Goal: Task Accomplishment & Management: Manage account settings

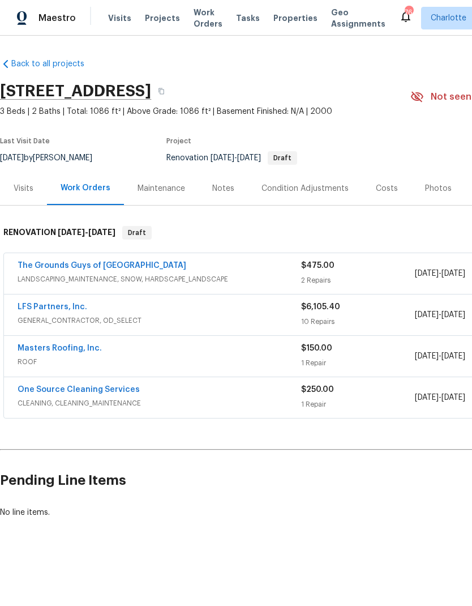
click at [108, 15] on span "Visits" at bounding box center [119, 17] width 23 height 11
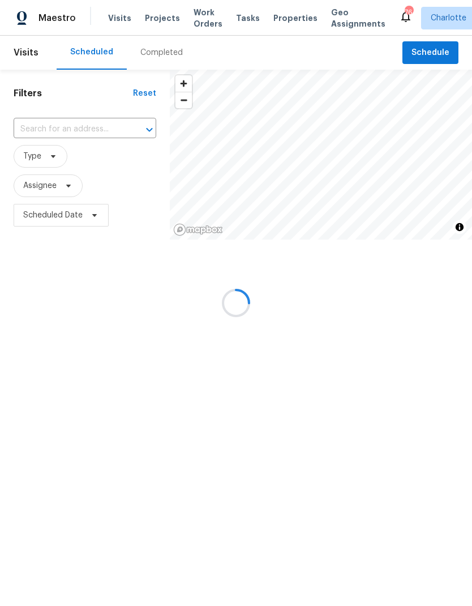
click at [443, 50] on div at bounding box center [236, 303] width 472 height 606
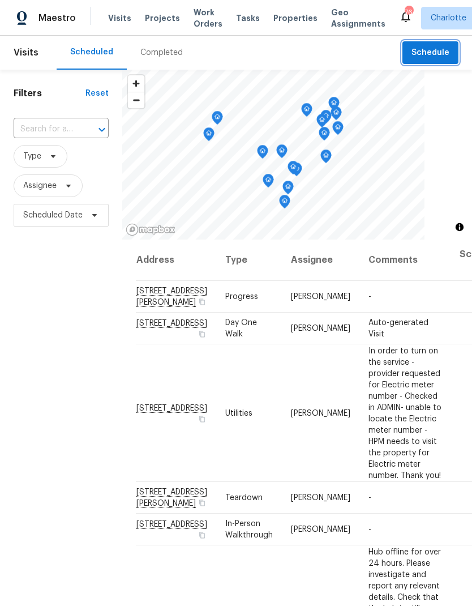
click at [443, 53] on span "Schedule" at bounding box center [430, 53] width 38 height 14
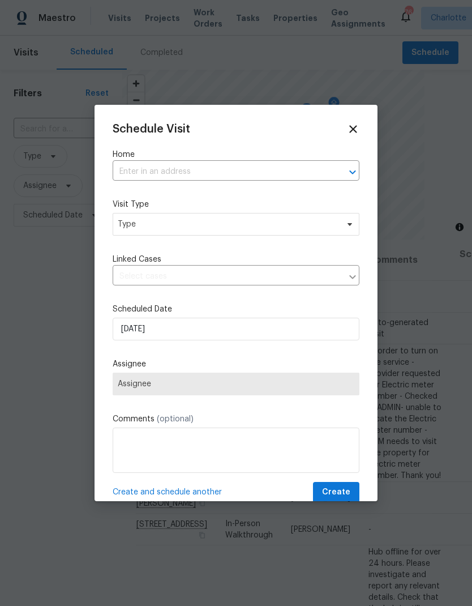
click at [349, 175] on icon "Open" at bounding box center [353, 172] width 14 height 14
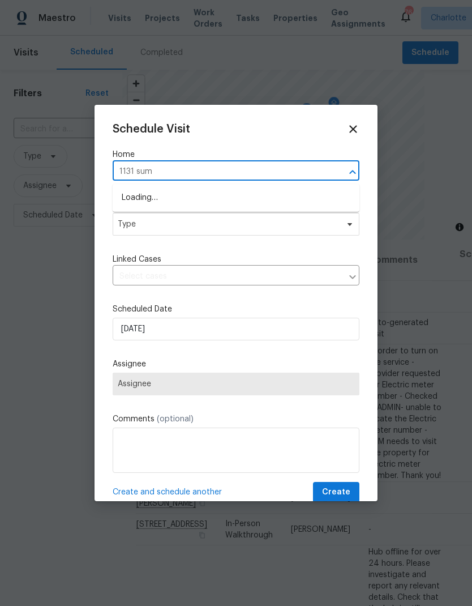
type input "1131 summ"
click at [288, 191] on li "1131 Summit Hills Dr, Charlotte, NC 28214" at bounding box center [236, 197] width 247 height 19
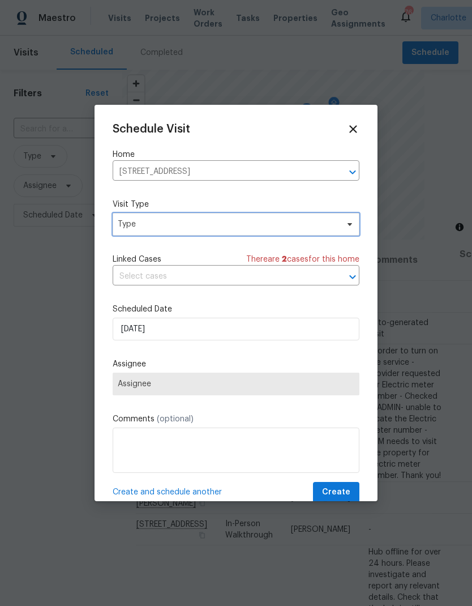
click at [352, 224] on icon at bounding box center [349, 224] width 9 height 9
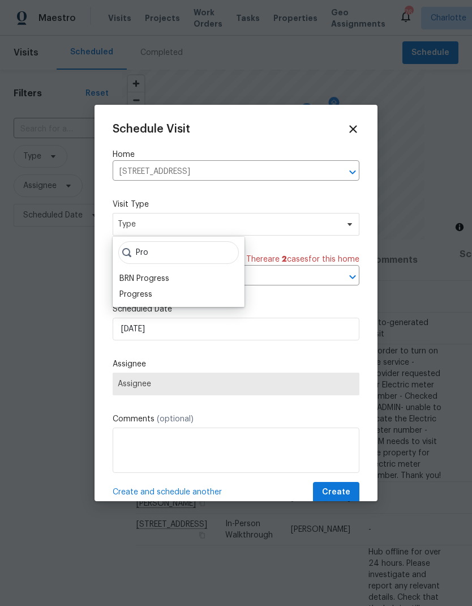
type input "Pro"
click at [129, 297] on div "Progress" at bounding box center [135, 294] width 33 height 11
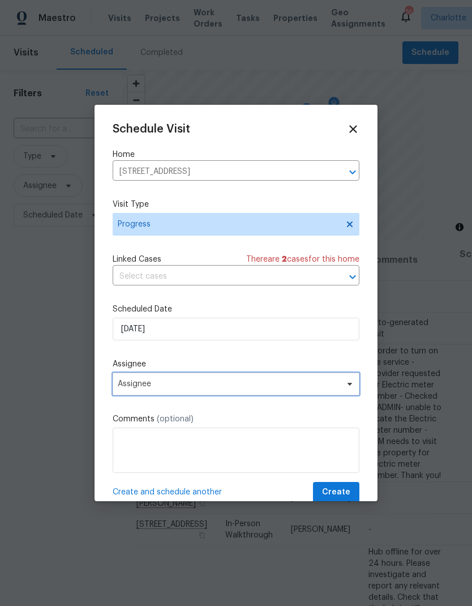
click at [348, 385] on icon at bounding box center [349, 384] width 5 height 3
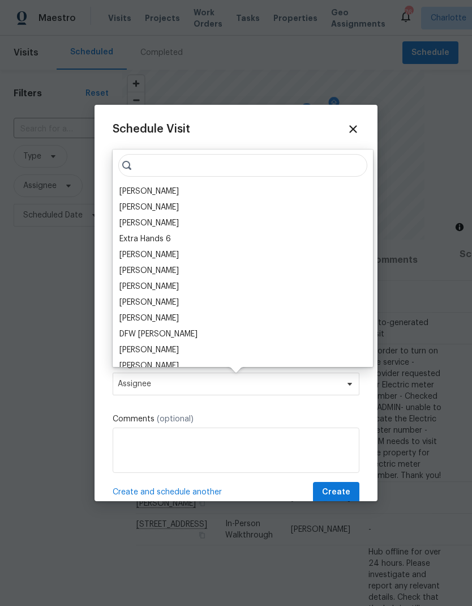
click at [125, 189] on div "[PERSON_NAME]" at bounding box center [148, 191] width 59 height 11
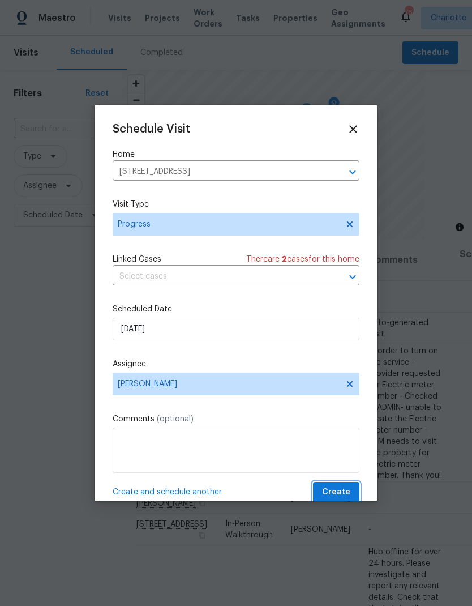
click at [340, 499] on span "Create" at bounding box center [336, 492] width 28 height 14
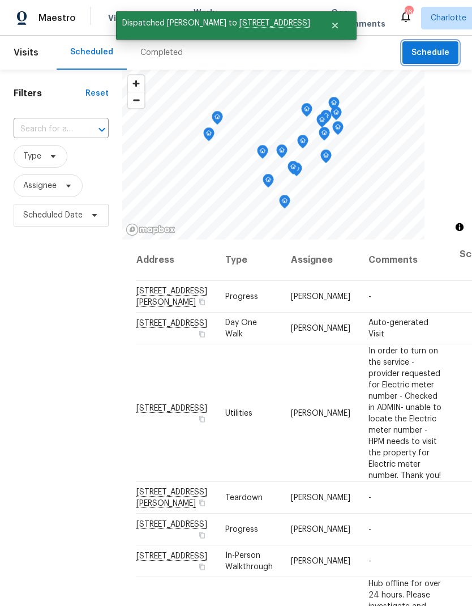
click at [448, 49] on span "Schedule" at bounding box center [430, 53] width 38 height 14
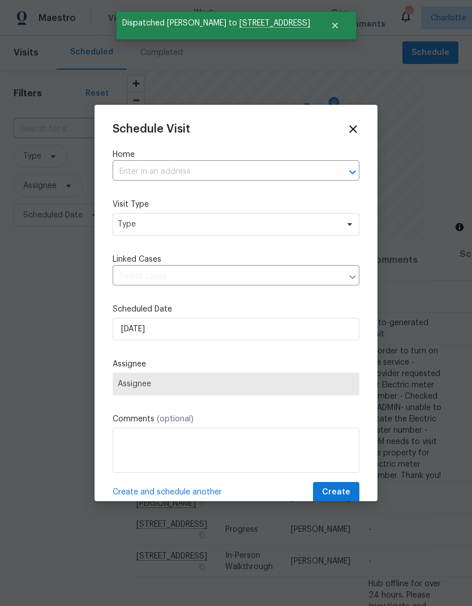
click at [349, 169] on icon "Open" at bounding box center [353, 172] width 14 height 14
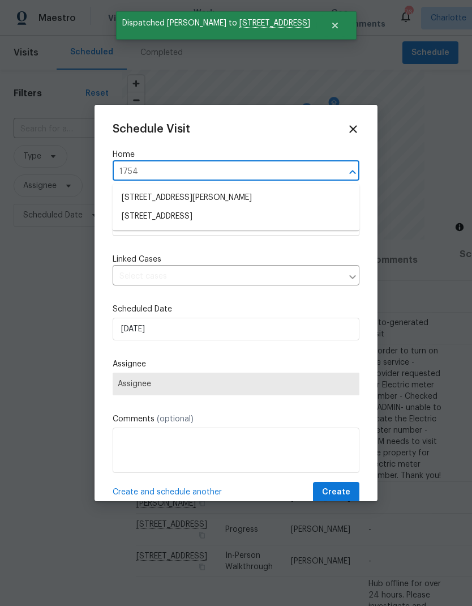
type input "1754 p"
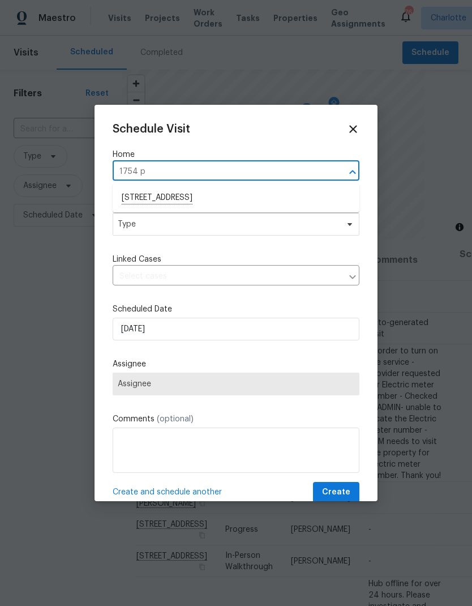
click at [134, 199] on li "1754 Perfection Ave, Belmont, NC 28012" at bounding box center [236, 197] width 247 height 19
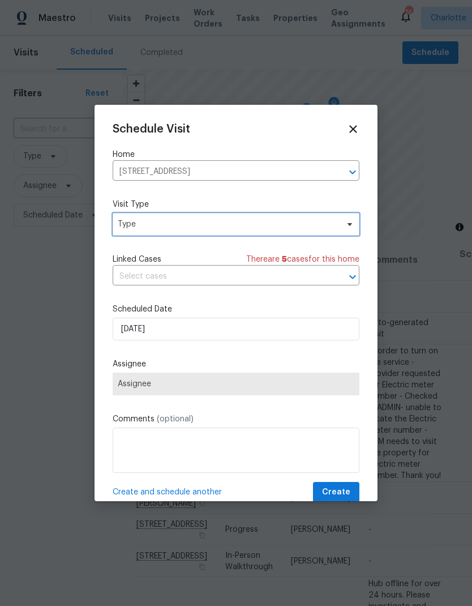
click at [355, 224] on span "Type" at bounding box center [236, 224] width 247 height 23
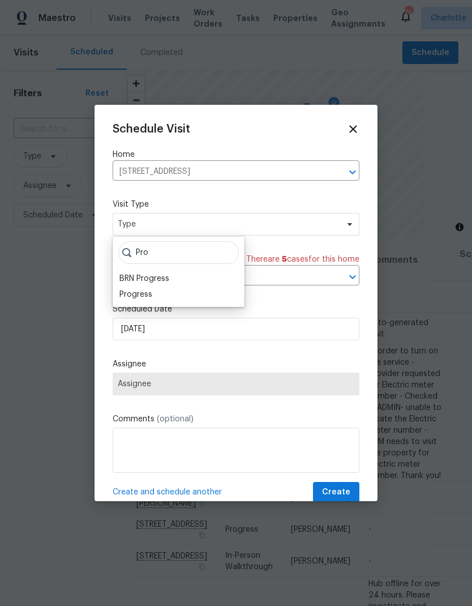
type input "Pro"
click at [125, 294] on div "Progress" at bounding box center [135, 294] width 33 height 11
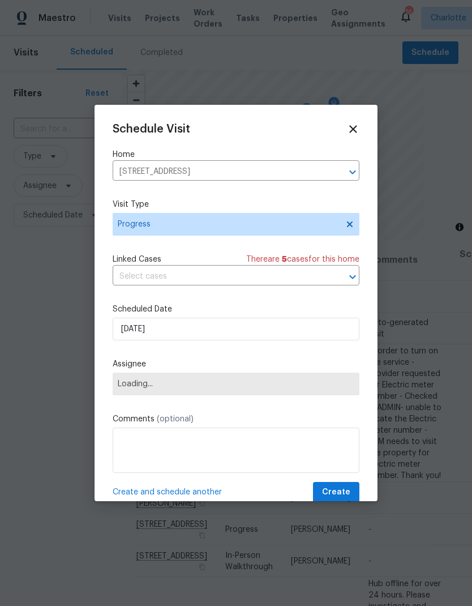
click at [344, 392] on span "Loading..." at bounding box center [236, 383] width 247 height 23
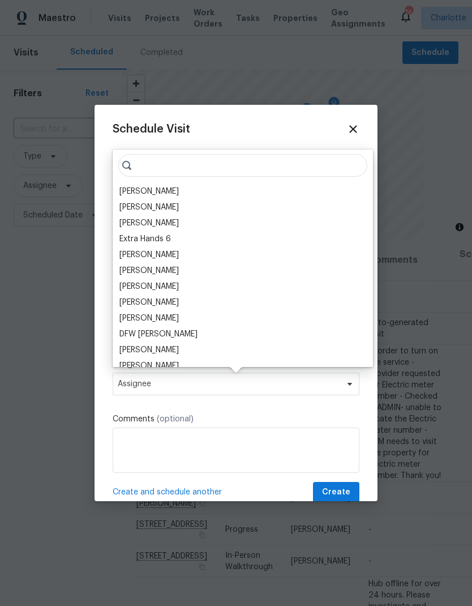
click at [123, 192] on div "[PERSON_NAME]" at bounding box center [148, 191] width 59 height 11
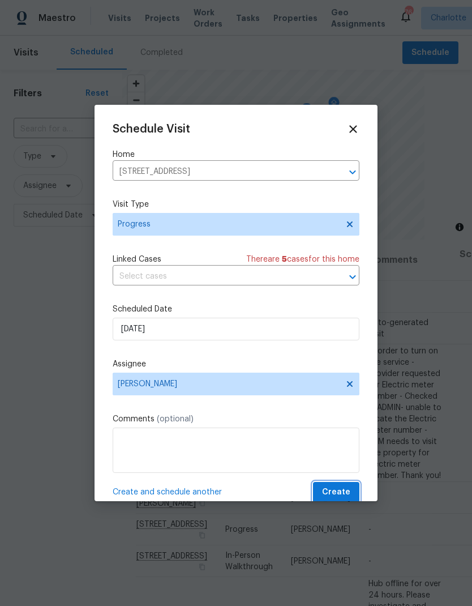
click at [340, 499] on span "Create" at bounding box center [336, 492] width 28 height 14
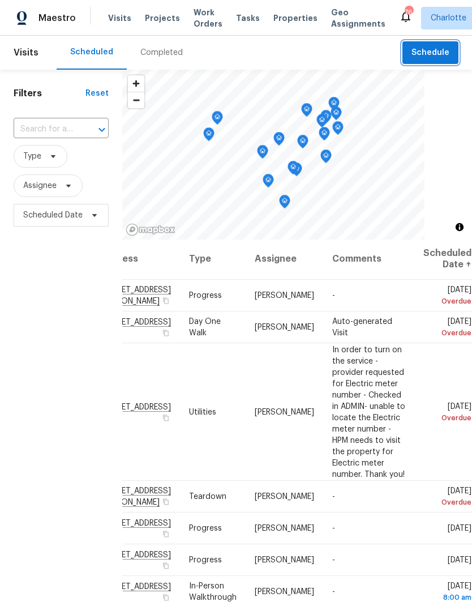
scroll to position [1, 101]
click at [24, 335] on div "Filters Reset ​ Type Assignee Scheduled Date" at bounding box center [61, 397] width 122 height 654
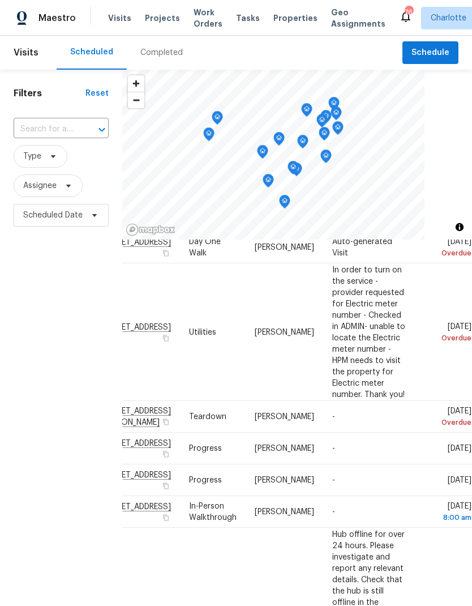
scroll to position [81, 101]
click at [17, 323] on div "Filters Reset ​ Type Assignee Scheduled Date" at bounding box center [61, 397] width 122 height 654
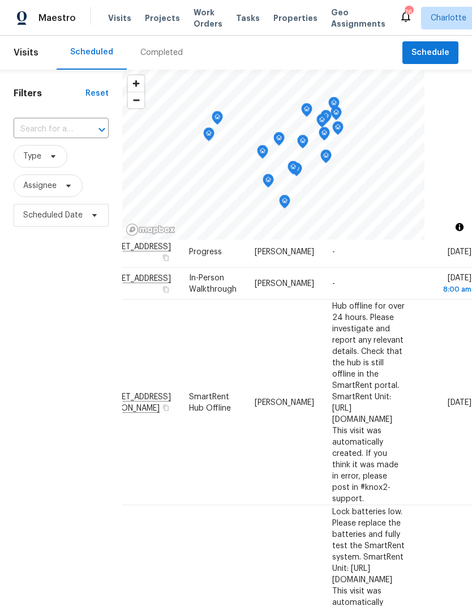
scroll to position [316, 93]
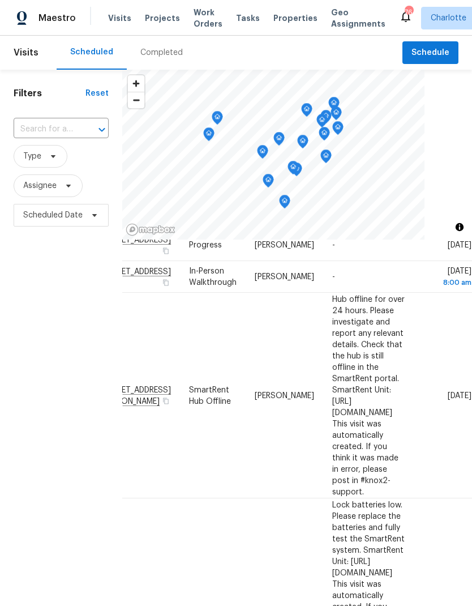
click at [15, 321] on div "Filters Reset ​ Type Assignee Scheduled Date" at bounding box center [61, 397] width 122 height 654
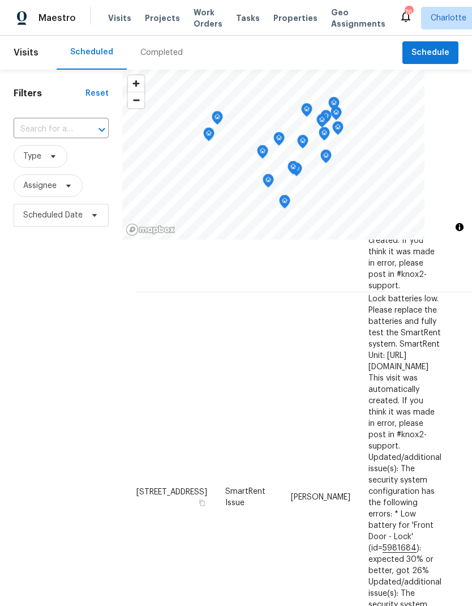
scroll to position [522, 0]
click at [205, 132] on icon "Map marker" at bounding box center [209, 134] width 10 height 13
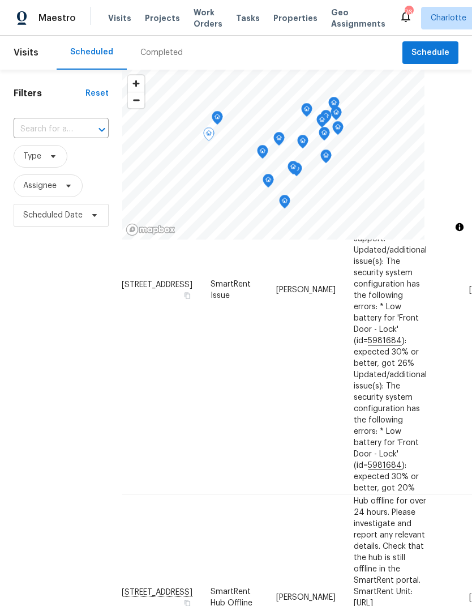
scroll to position [728, 16]
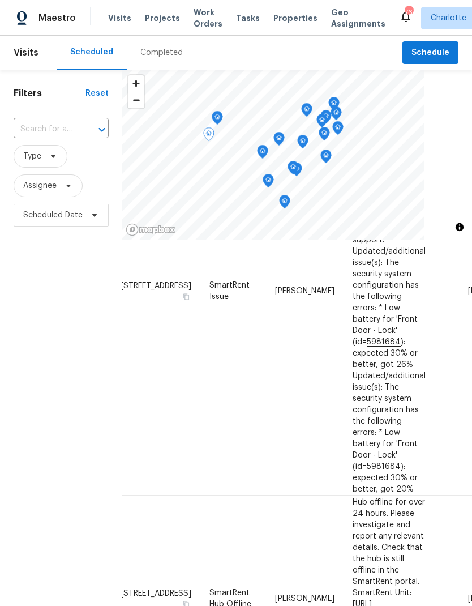
click at [216, 117] on icon "Map marker" at bounding box center [217, 117] width 3 height 3
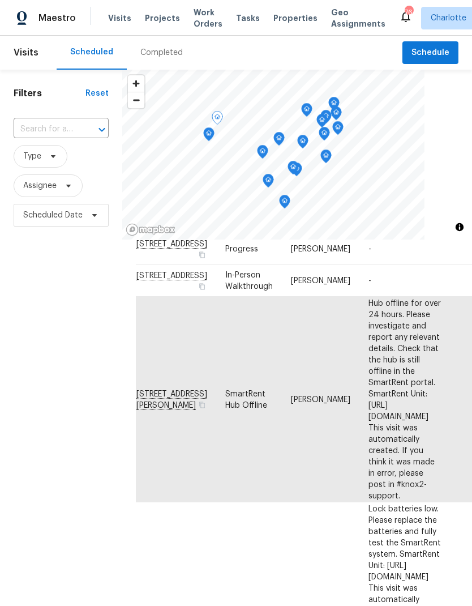
scroll to position [0, 0]
click at [145, 17] on span "Projects" at bounding box center [162, 17] width 35 height 11
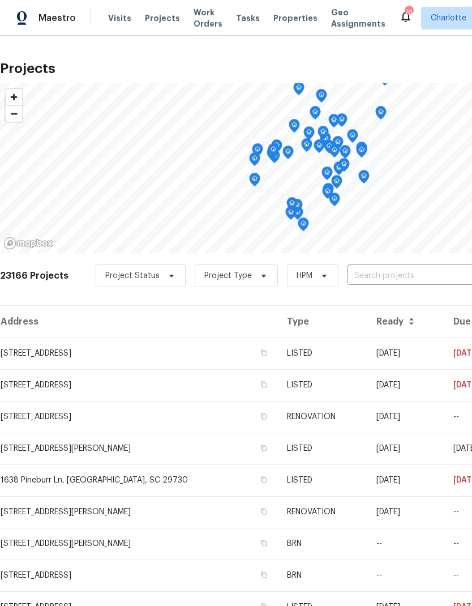
click at [399, 277] on input "text" at bounding box center [412, 276] width 130 height 18
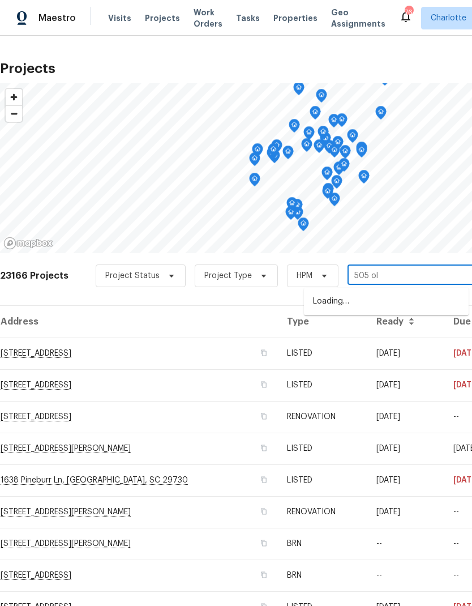
type input "505 old"
click at [408, 304] on li "505 Old Vine Ct, Charlotte, NC 28214" at bounding box center [386, 301] width 165 height 19
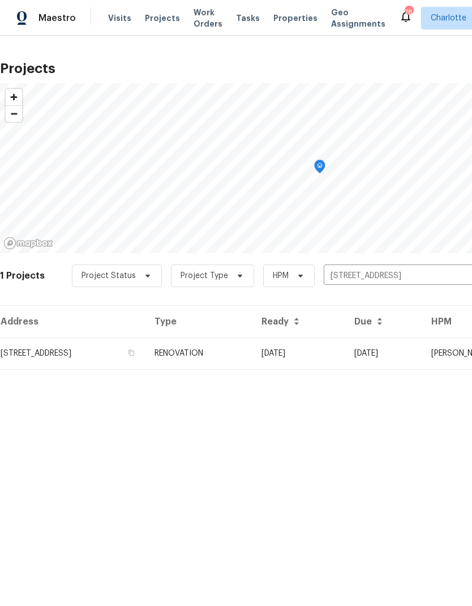
click at [389, 350] on td "08/27/25" at bounding box center [383, 353] width 77 height 32
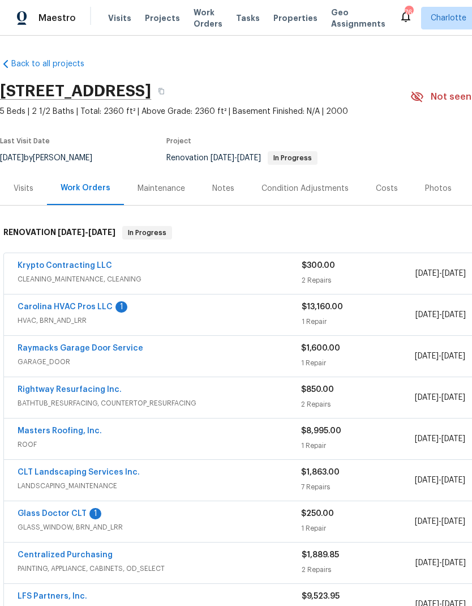
click at [214, 187] on div "Notes" at bounding box center [223, 188] width 22 height 11
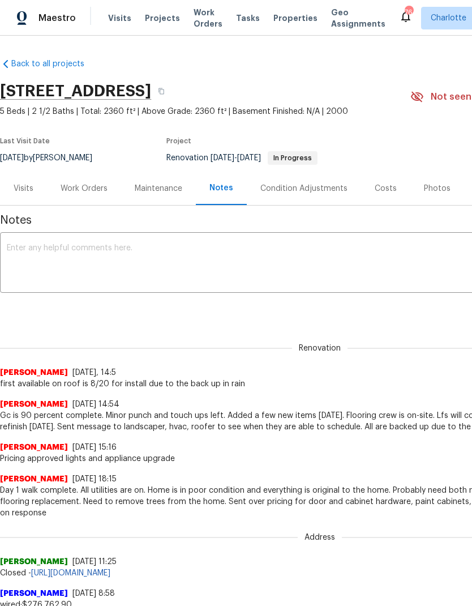
click at [152, 20] on span "Projects" at bounding box center [162, 17] width 35 height 11
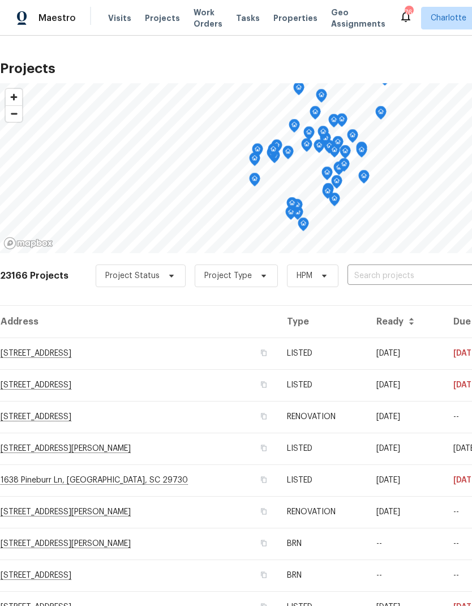
click at [410, 273] on input "text" at bounding box center [412, 276] width 130 height 18
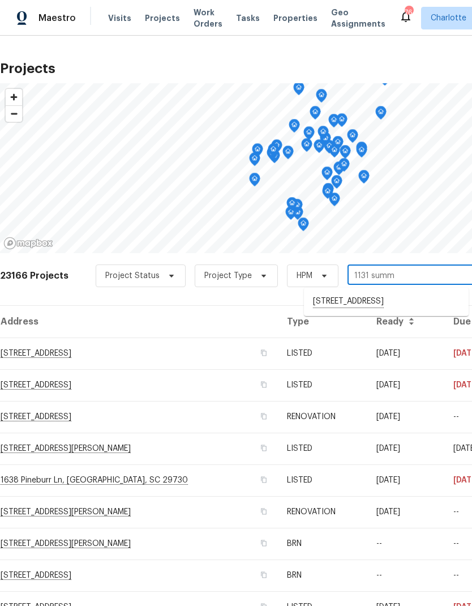
type input "1131 sum"
click at [417, 301] on li "1131 Summit Hills Dr, Charlotte, NC 28214" at bounding box center [386, 301] width 165 height 19
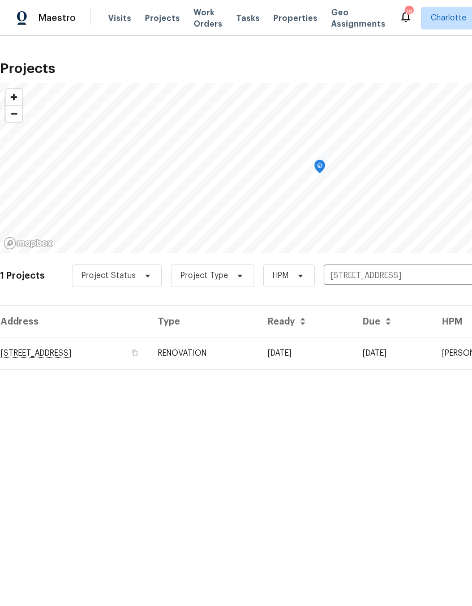
click at [354, 351] on td "08/18/25" at bounding box center [306, 353] width 95 height 32
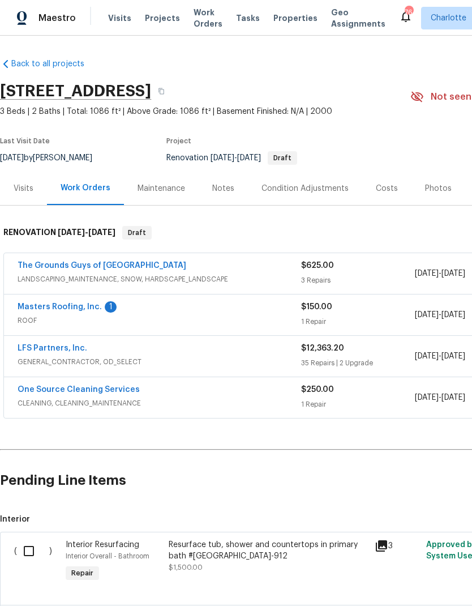
click at [45, 310] on link "Masters Roofing, Inc." at bounding box center [60, 307] width 84 height 8
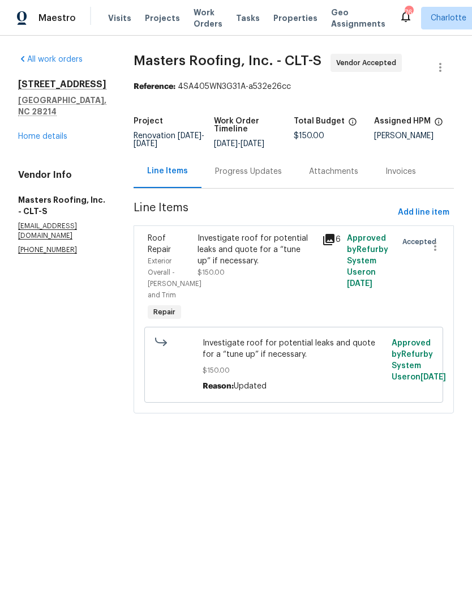
click at [282, 177] on div "Progress Updates" at bounding box center [248, 171] width 67 height 11
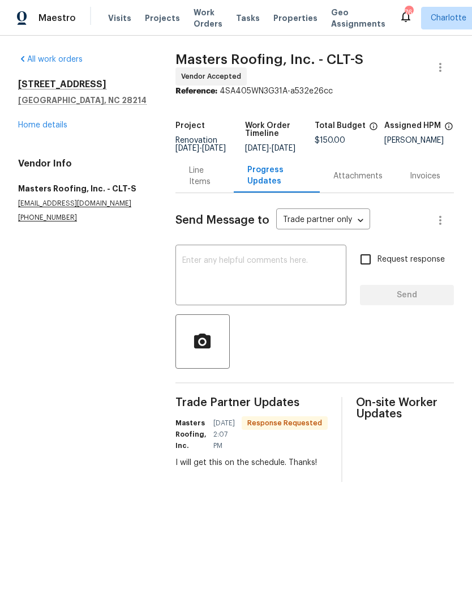
click at [295, 272] on textarea at bounding box center [260, 276] width 157 height 40
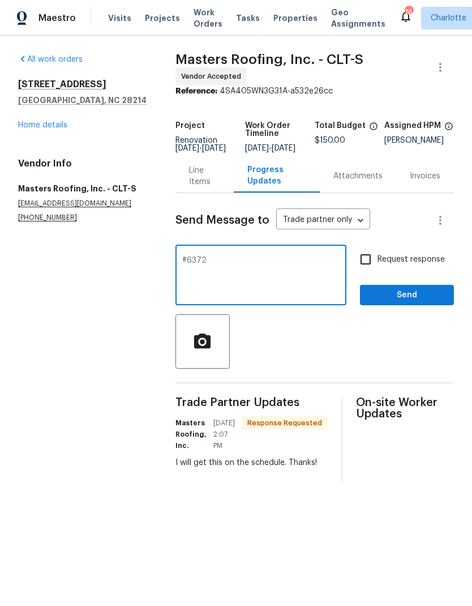
click at [186, 265] on textarea "#6372" at bounding box center [260, 276] width 157 height 40
click at [245, 261] on div "#6372 x ​" at bounding box center [260, 276] width 171 height 58
click at [209, 260] on div "#6372 x ​" at bounding box center [260, 276] width 171 height 58
click at [185, 264] on textarea "#6372" at bounding box center [260, 276] width 157 height 40
type textarea "House is vacant so you can check before the 18th if available. Lockbox code bel…"
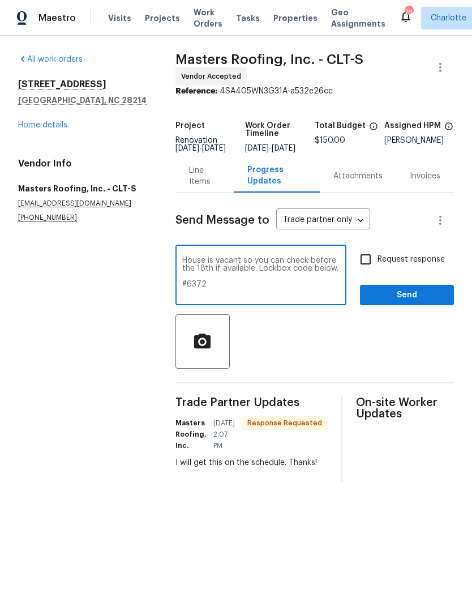
click at [366, 271] on input "Request response" at bounding box center [366, 259] width 24 height 24
checkbox input "true"
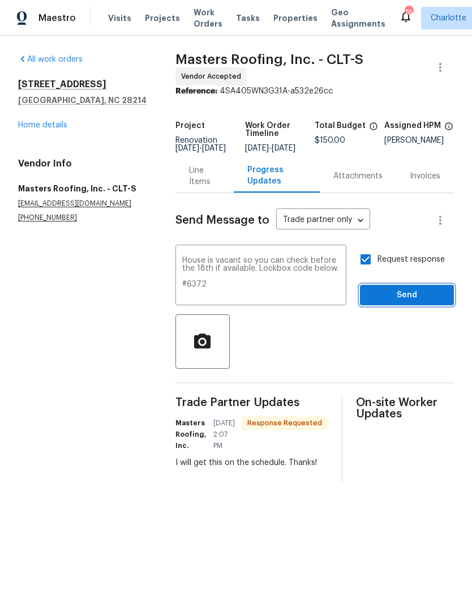
click at [420, 300] on span "Send" at bounding box center [407, 295] width 76 height 14
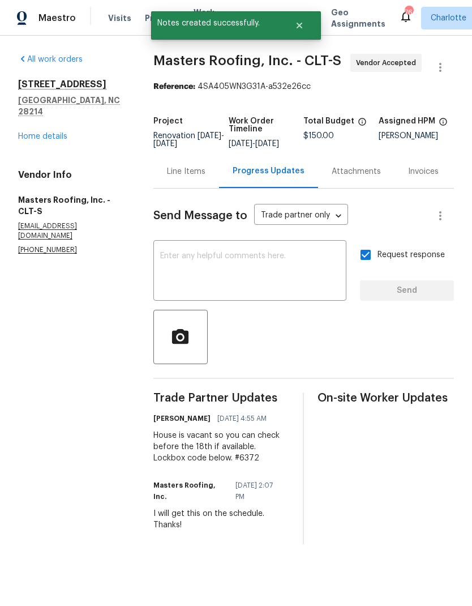
click at [29, 132] on link "Home details" at bounding box center [42, 136] width 49 height 8
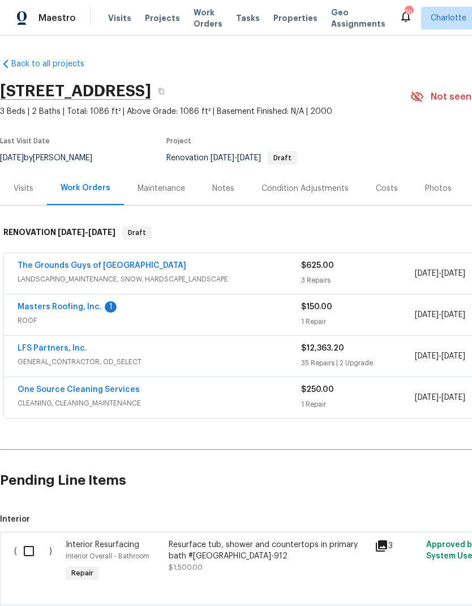
click at [22, 307] on link "Masters Roofing, Inc." at bounding box center [60, 307] width 84 height 8
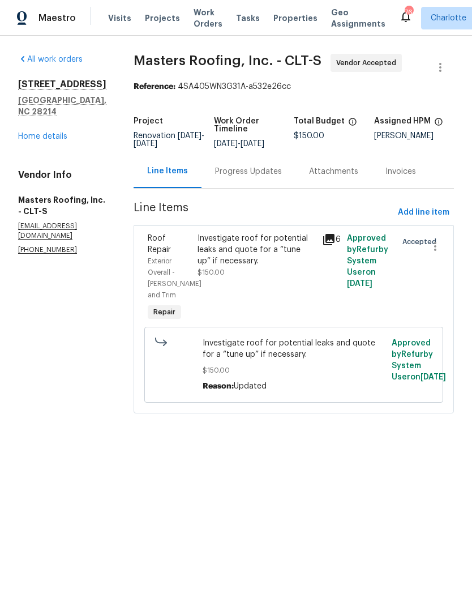
click at [276, 186] on div "Progress Updates" at bounding box center [248, 171] width 94 height 33
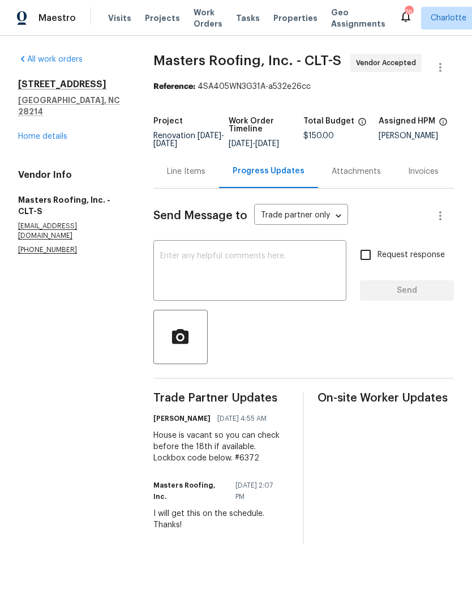
click at [19, 130] on div "1131 Summit Hills Dr Charlotte, NC 28214 Home details" at bounding box center [72, 110] width 108 height 63
click at [20, 117] on div "1131 Summit Hills Dr Charlotte, NC 28214 Home details" at bounding box center [72, 110] width 108 height 63
click at [31, 132] on link "Home details" at bounding box center [42, 136] width 49 height 8
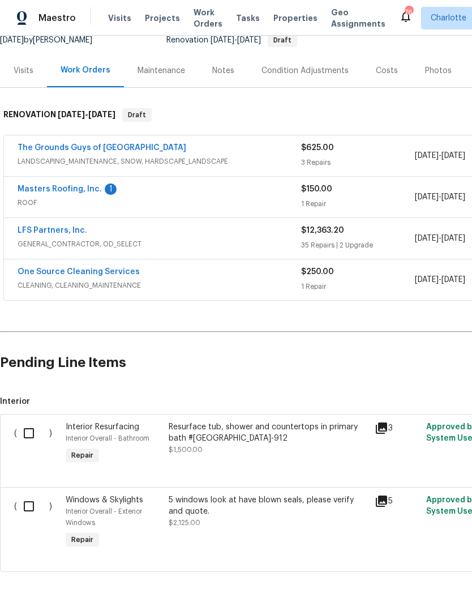
scroll to position [117, 0]
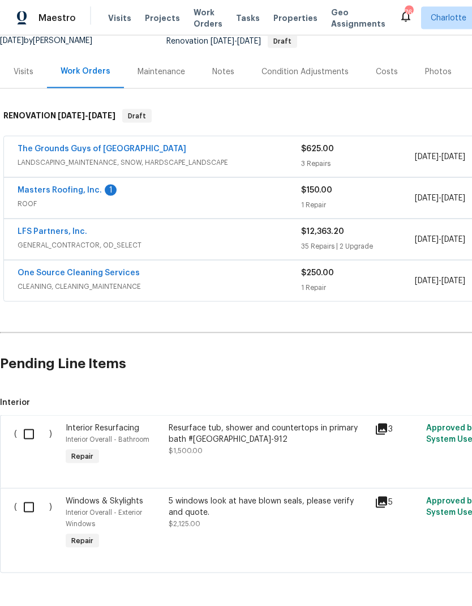
click at [27, 422] on input "checkbox" at bounding box center [33, 434] width 32 height 24
click at [412, 579] on span "Create Work Order" at bounding box center [407, 577] width 75 height 14
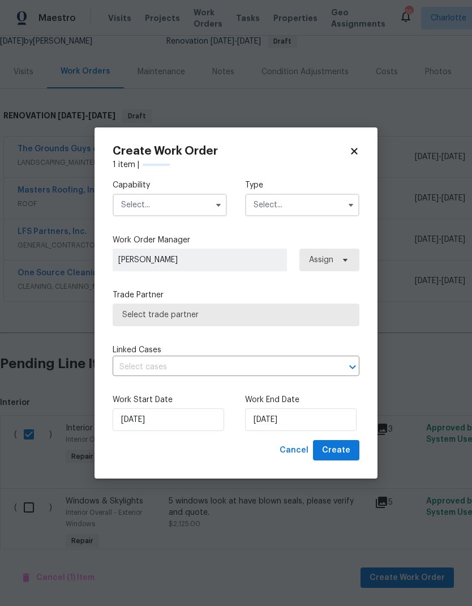
checkbox input "false"
click at [208, 209] on input "text" at bounding box center [170, 205] width 114 height 23
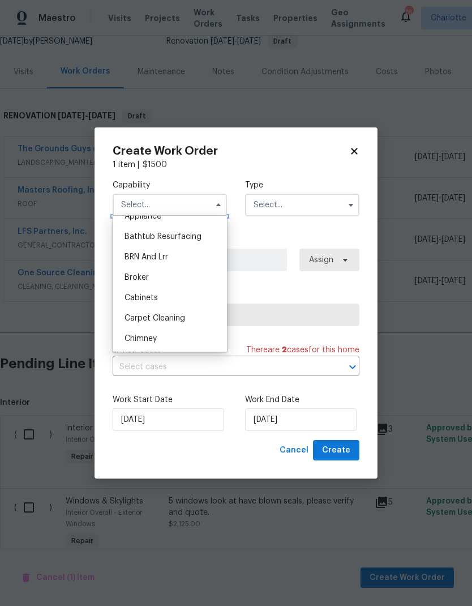
scroll to position [3, 0]
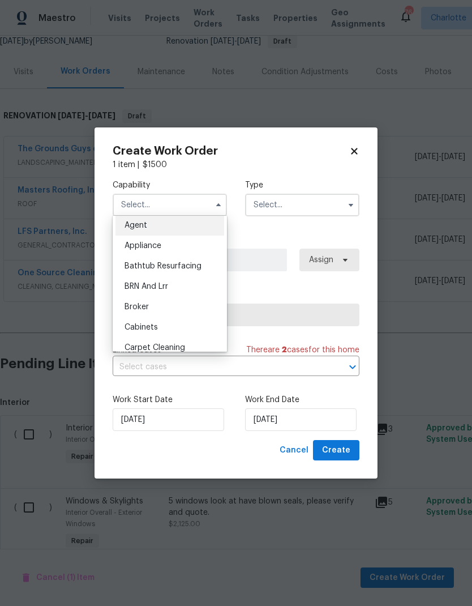
click at [199, 265] on span "Bathtub Resurfacing" at bounding box center [163, 266] width 77 height 8
type input "Bathtub Resurfacing"
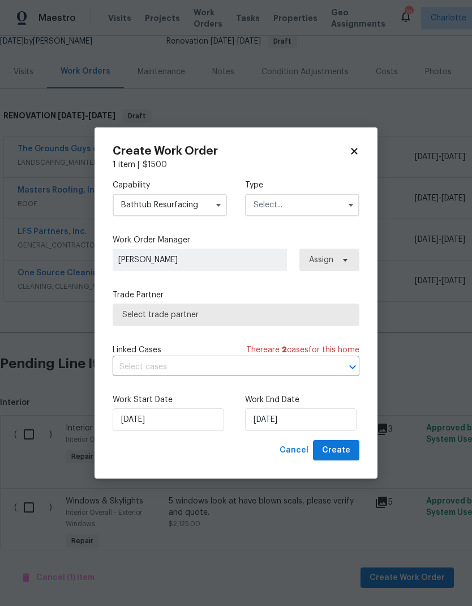
click at [331, 198] on input "text" at bounding box center [302, 205] width 114 height 23
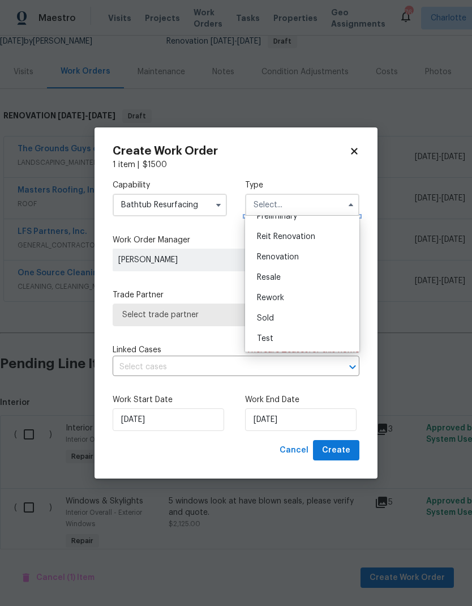
scroll to position [257, 0]
click at [293, 255] on span "Renovation" at bounding box center [278, 257] width 42 height 8
type input "Renovation"
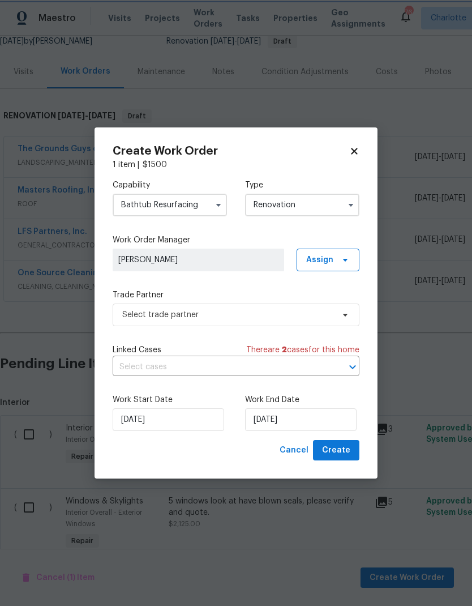
scroll to position [0, 0]
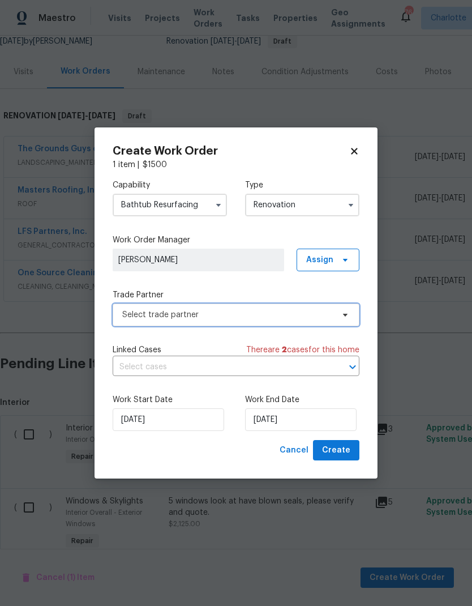
click at [344, 316] on icon at bounding box center [345, 314] width 9 height 9
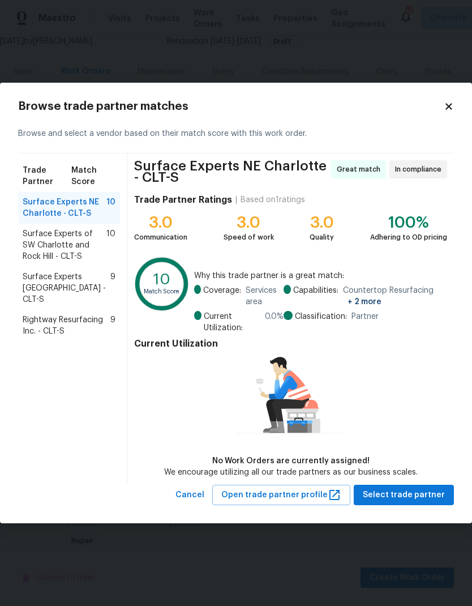
click at [28, 285] on span "Surface Experts South Charlotte - CLT-S" at bounding box center [67, 288] width 88 height 34
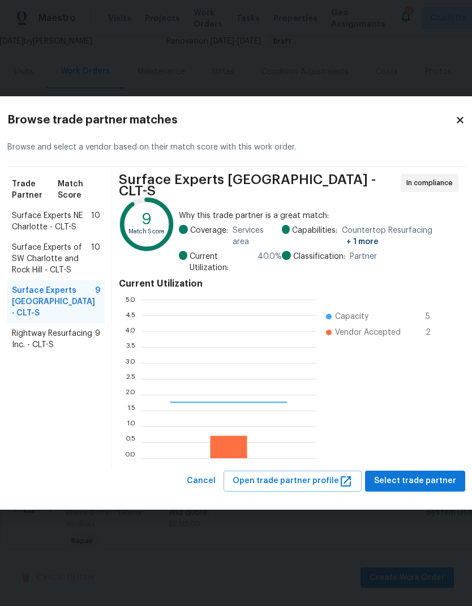
scroll to position [158, 175]
click at [34, 350] on span "Rightway Resurfacing Inc. - CLT-S" at bounding box center [53, 339] width 83 height 23
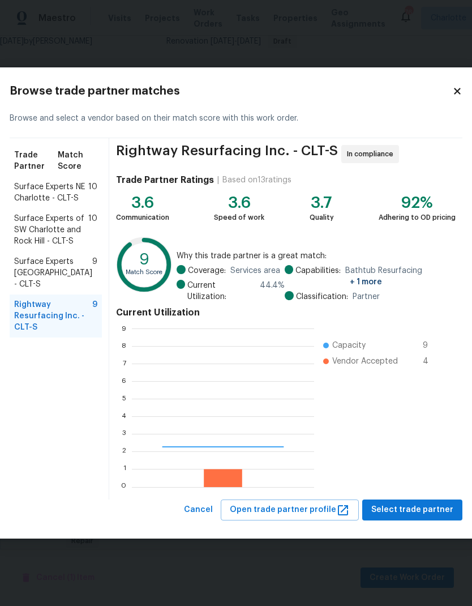
scroll to position [158, 182]
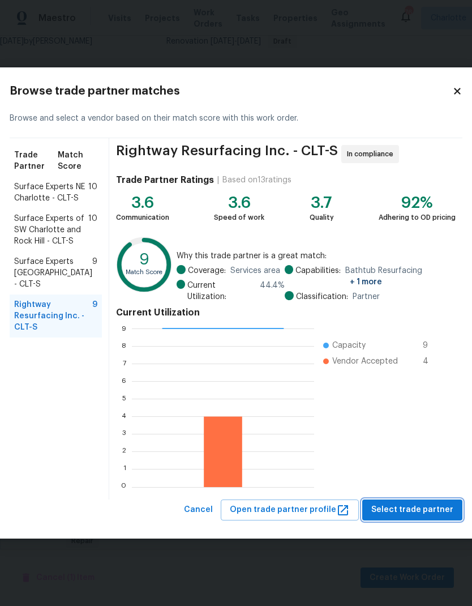
click at [423, 510] on span "Select trade partner" at bounding box center [412, 510] width 82 height 14
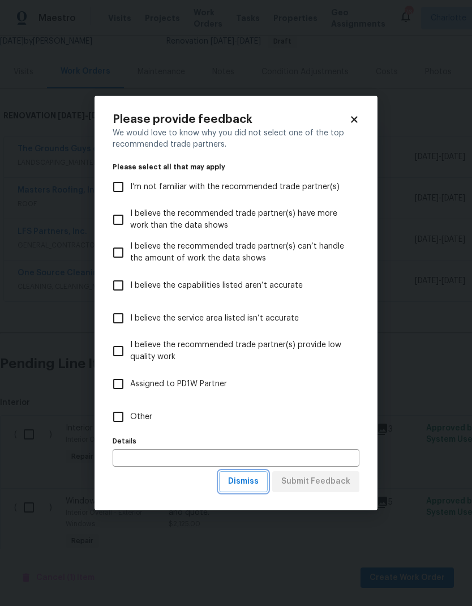
click at [253, 483] on span "Dismiss" at bounding box center [243, 481] width 31 height 14
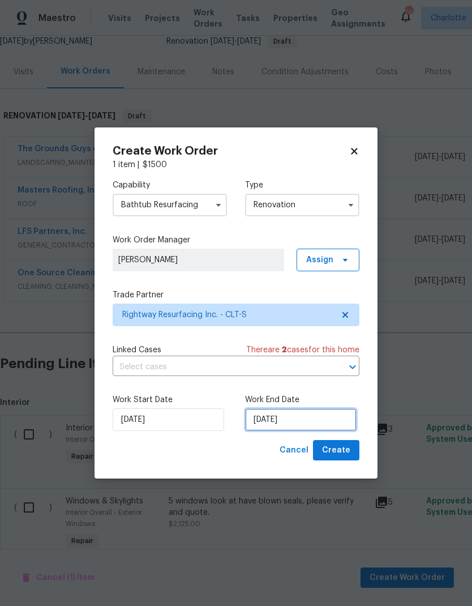
click at [306, 422] on input "[DATE]" at bounding box center [300, 419] width 111 height 23
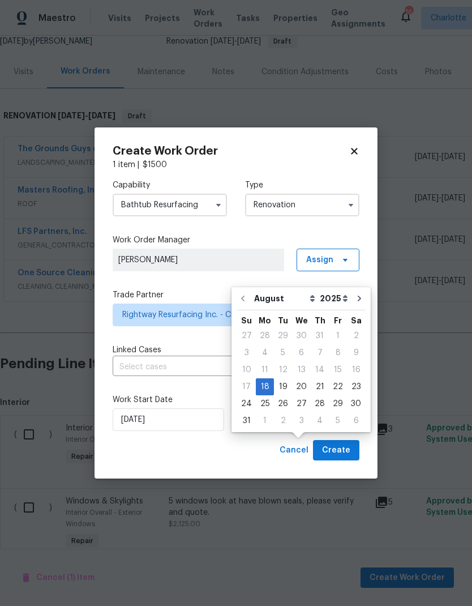
scroll to position [40, 0]
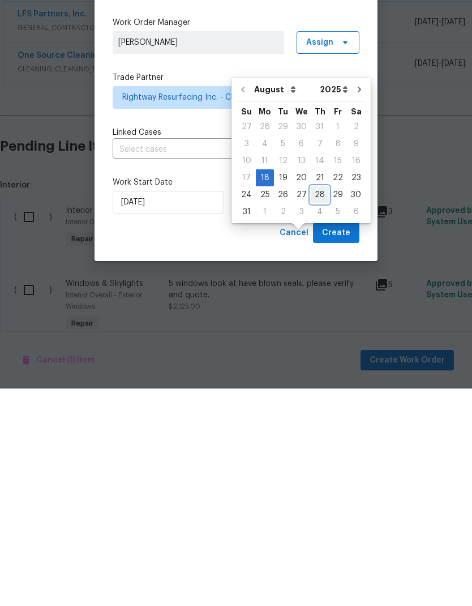
click at [315, 404] on div "28" at bounding box center [320, 412] width 18 height 16
type input "[DATE]"
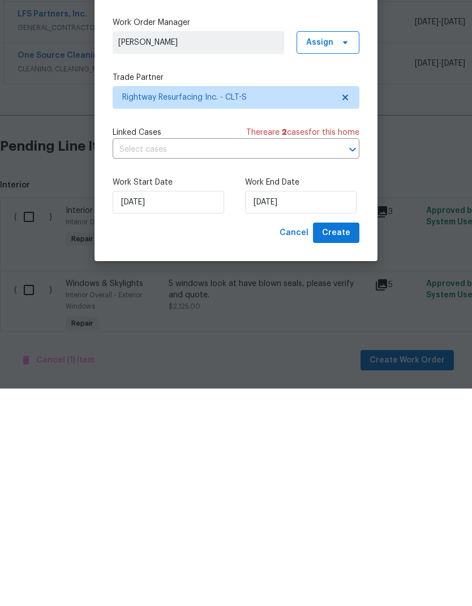
scroll to position [45, 0]
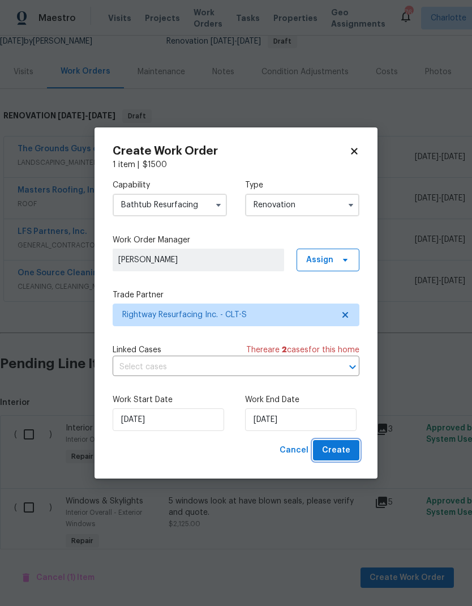
click at [347, 457] on span "Create" at bounding box center [336, 450] width 28 height 14
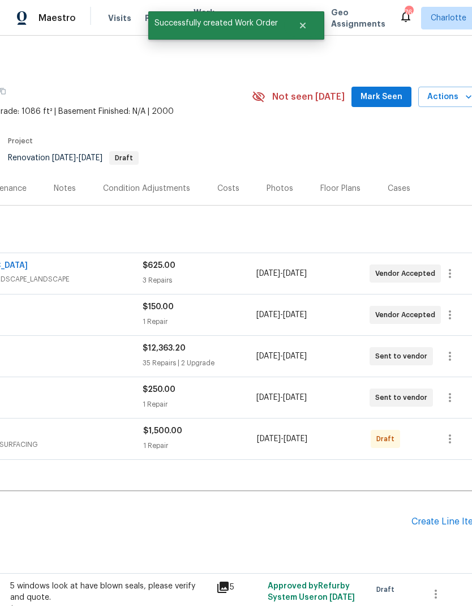
scroll to position [-1, 188]
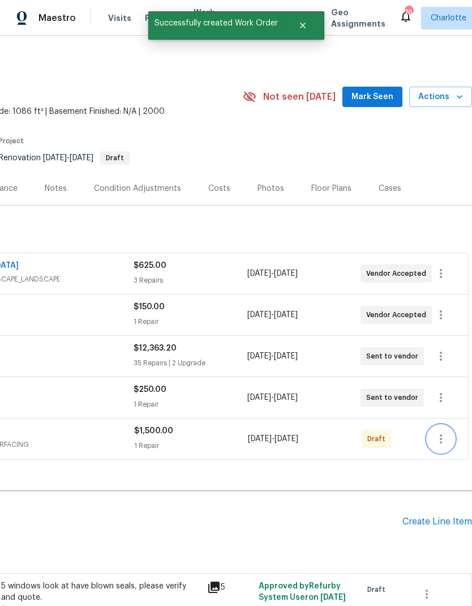
click at [443, 432] on icon "button" at bounding box center [441, 439] width 14 height 14
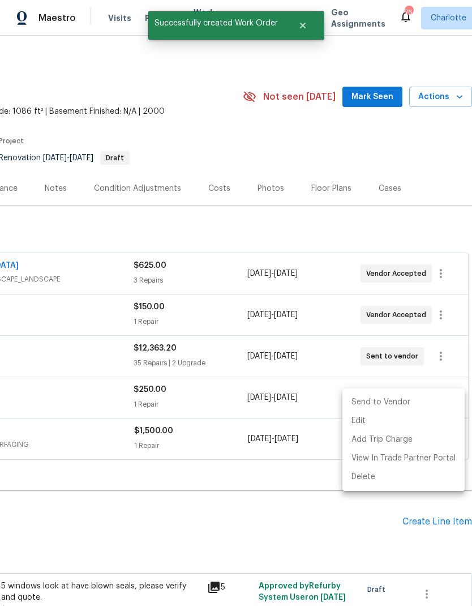
scroll to position [0, 168]
click at [396, 402] on li "Send to Vendor" at bounding box center [403, 402] width 122 height 19
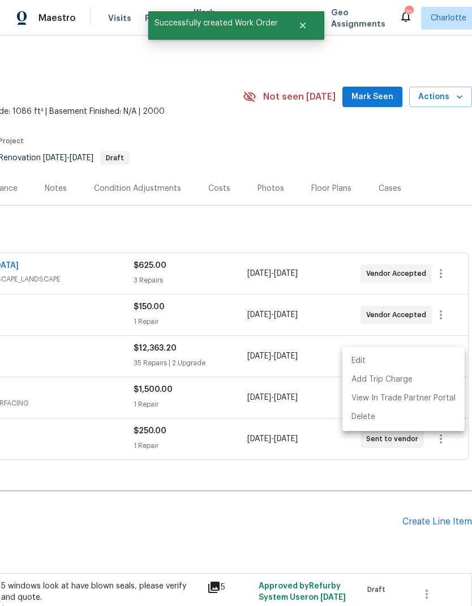
click at [353, 484] on div at bounding box center [236, 303] width 472 height 606
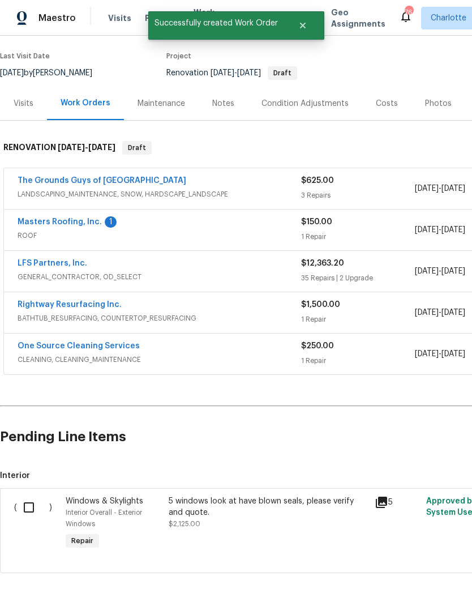
scroll to position [84, 0]
click at [28, 496] on input "checkbox" at bounding box center [33, 508] width 32 height 24
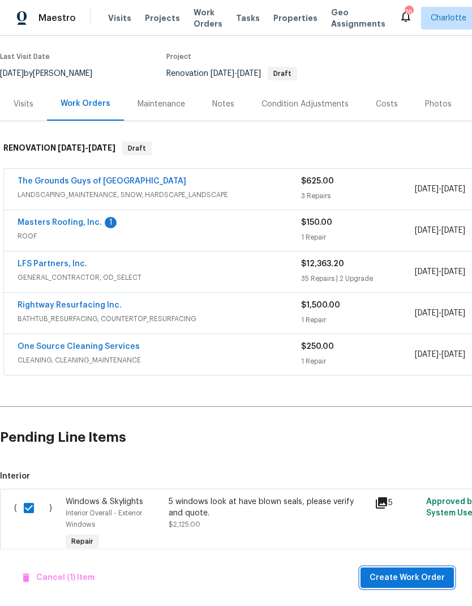
click at [398, 577] on span "Create Work Order" at bounding box center [407, 577] width 75 height 14
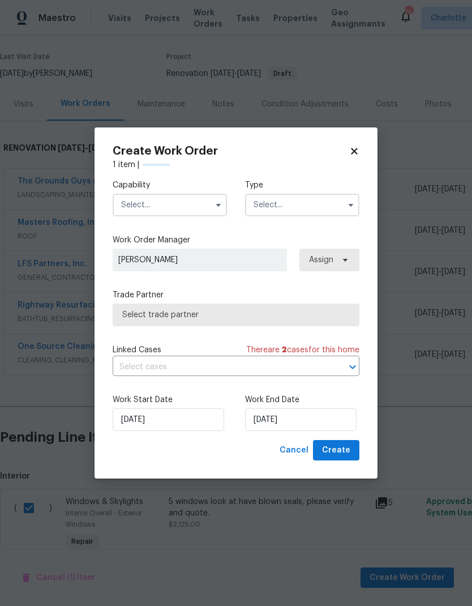
checkbox input "false"
click at [208, 201] on input "text" at bounding box center [170, 205] width 114 height 23
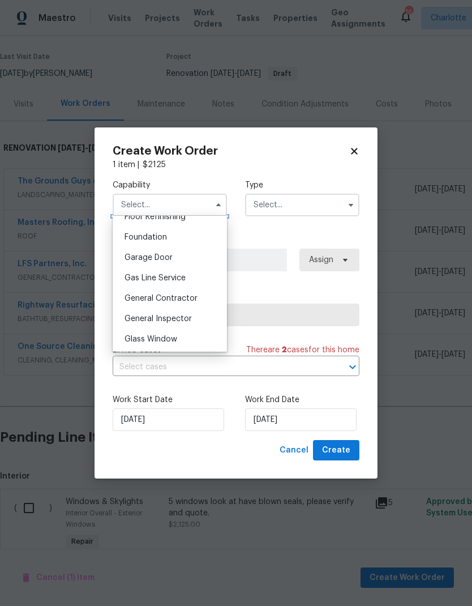
scroll to position [478, 0]
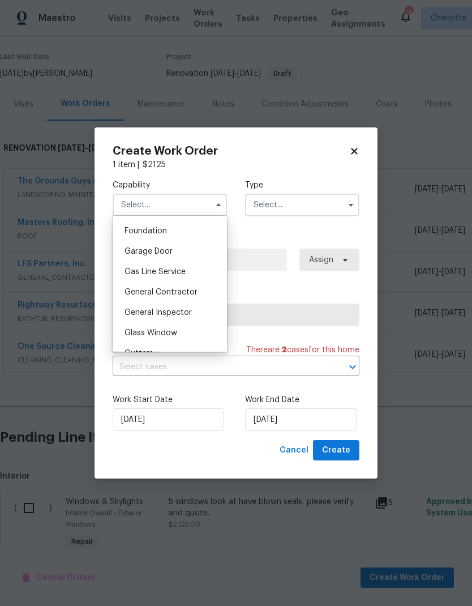
click at [192, 322] on div "General Inspector" at bounding box center [169, 312] width 109 height 20
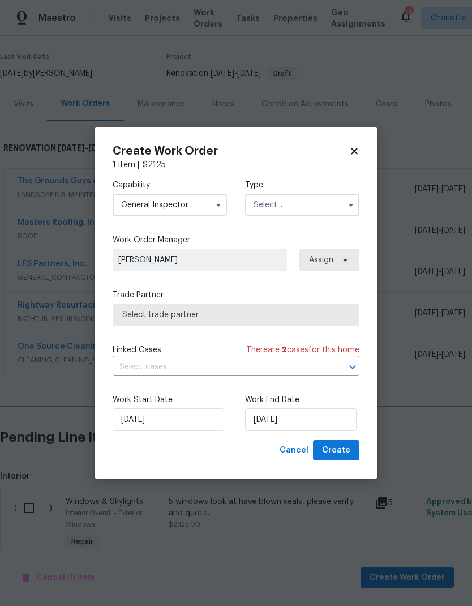
click at [189, 338] on div "Capability General Inspector Agent Appliance Bathtub Resurfacing BRN And Lrr Br…" at bounding box center [236, 304] width 247 height 269
click at [208, 205] on input "General Inspector" at bounding box center [170, 205] width 114 height 23
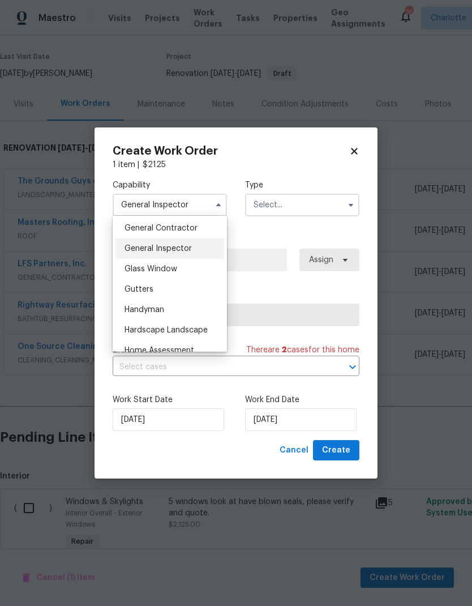
scroll to position [565, 0]
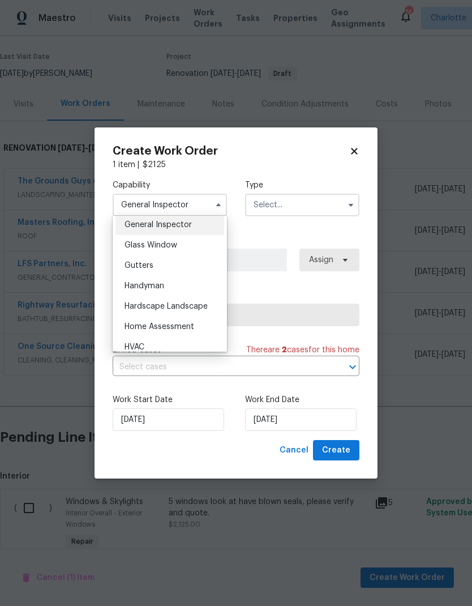
click at [192, 246] on div "Glass Window" at bounding box center [169, 245] width 109 height 20
type input "Glass Window"
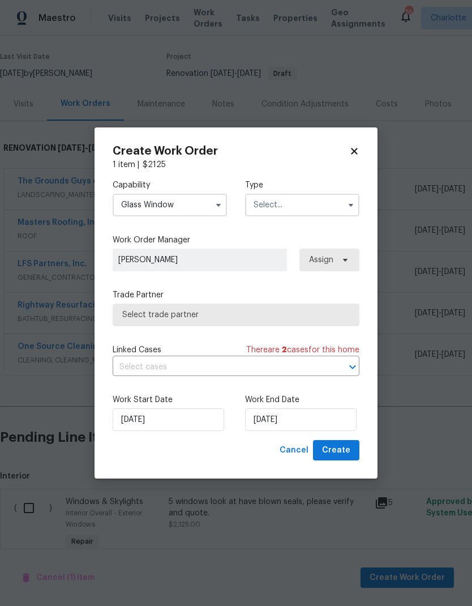
click at [309, 208] on input "text" at bounding box center [302, 205] width 114 height 23
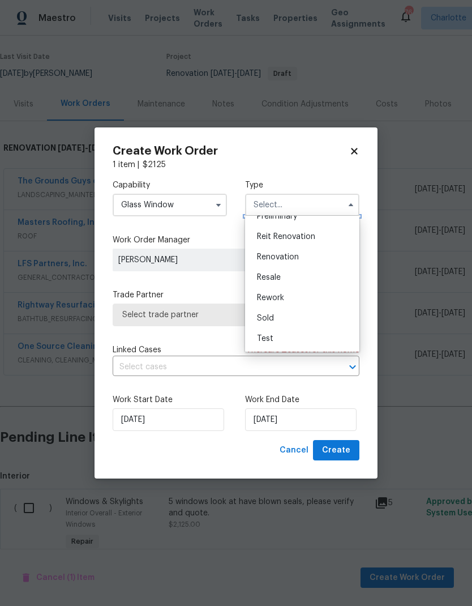
scroll to position [257, 0]
click at [286, 258] on span "Renovation" at bounding box center [278, 257] width 42 height 8
type input "Renovation"
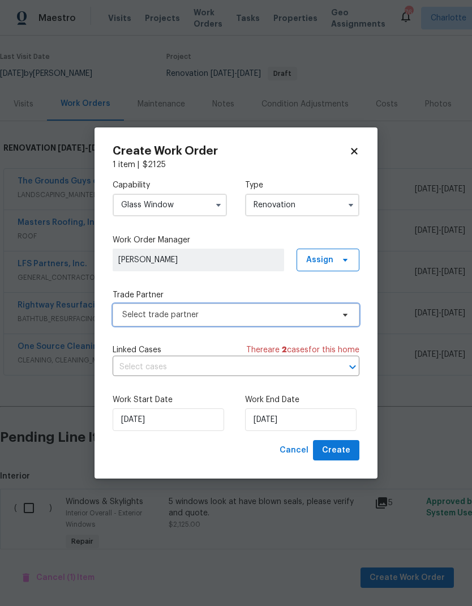
click at [345, 318] on icon at bounding box center [345, 314] width 9 height 9
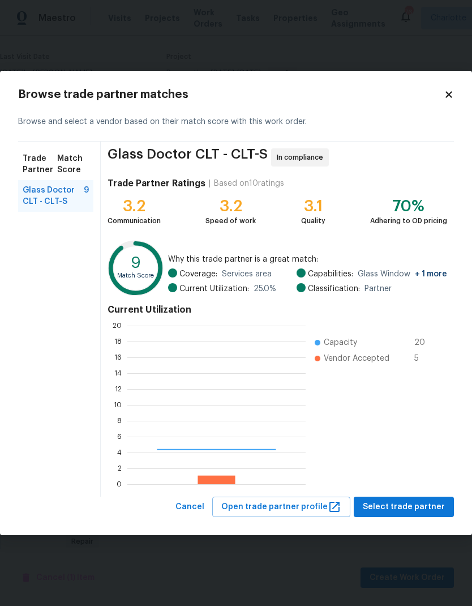
scroll to position [158, 178]
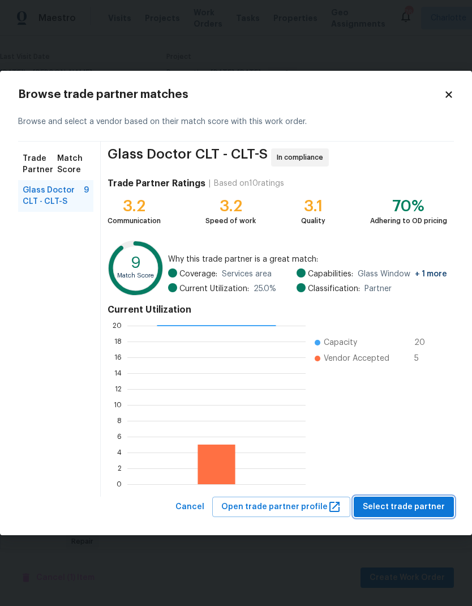
click at [427, 508] on span "Select trade partner" at bounding box center [404, 507] width 82 height 14
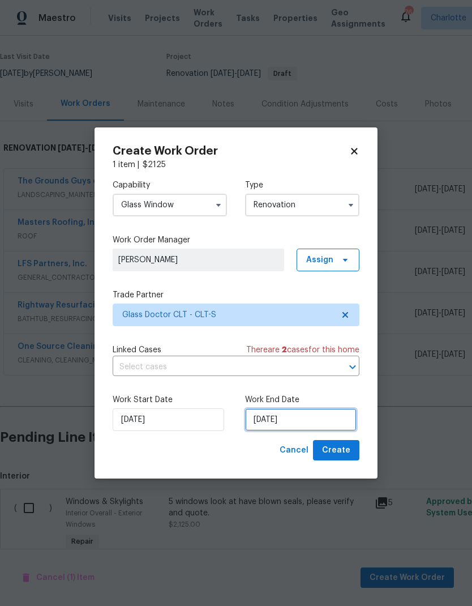
click at [333, 418] on input "[DATE]" at bounding box center [300, 419] width 111 height 23
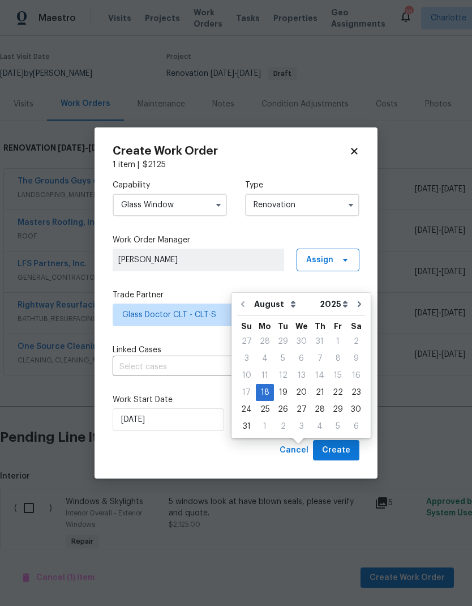
scroll to position [45, 0]
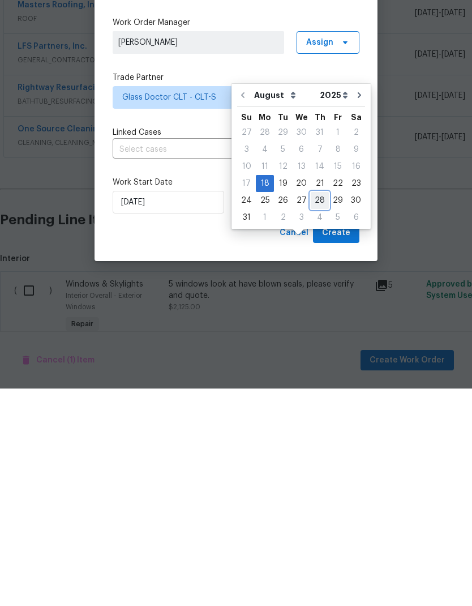
click at [316, 410] on div "28" at bounding box center [320, 418] width 18 height 16
type input "8/28/2025"
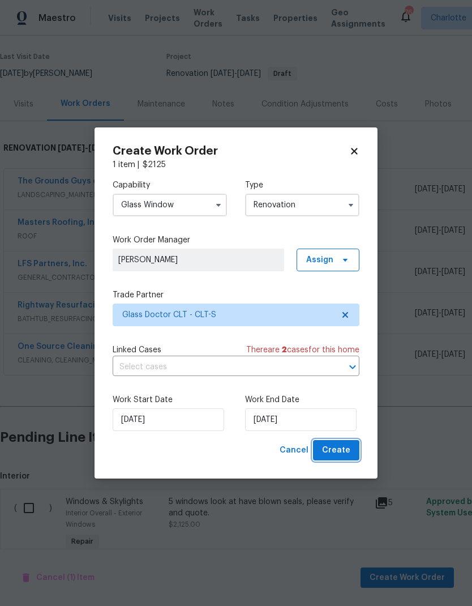
click at [351, 455] on button "Create" at bounding box center [336, 450] width 46 height 21
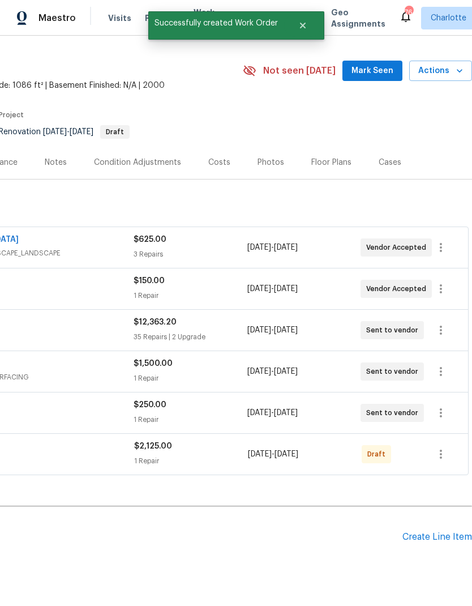
scroll to position [26, 168]
click at [447, 447] on icon "button" at bounding box center [441, 454] width 14 height 14
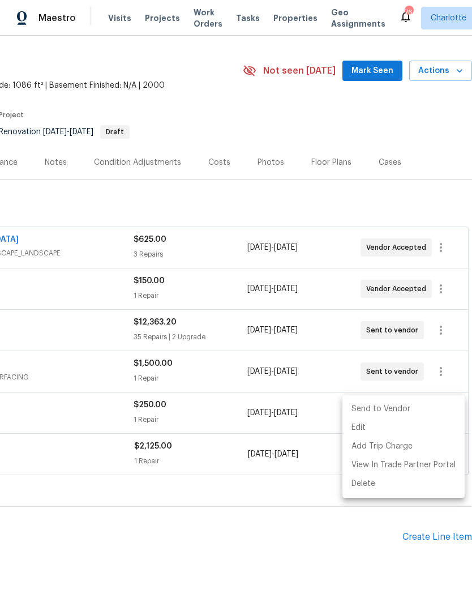
click at [394, 410] on li "Send to Vendor" at bounding box center [403, 409] width 122 height 19
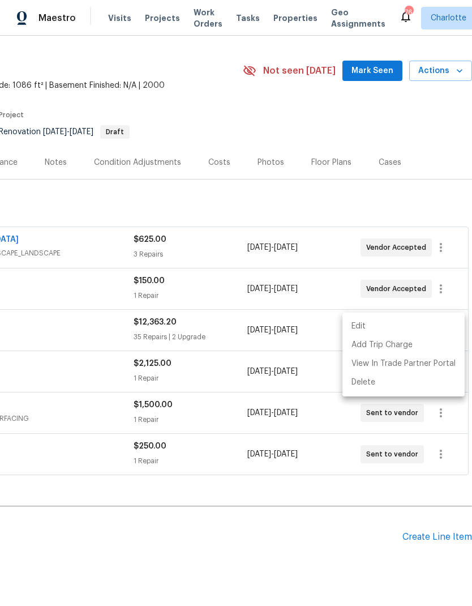
click at [299, 514] on div at bounding box center [236, 303] width 472 height 606
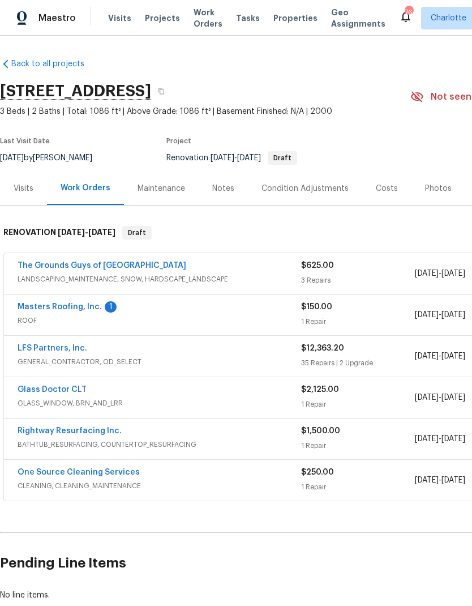
scroll to position [0, 0]
click at [33, 385] on link "Glass Doctor CLT" at bounding box center [52, 389] width 69 height 8
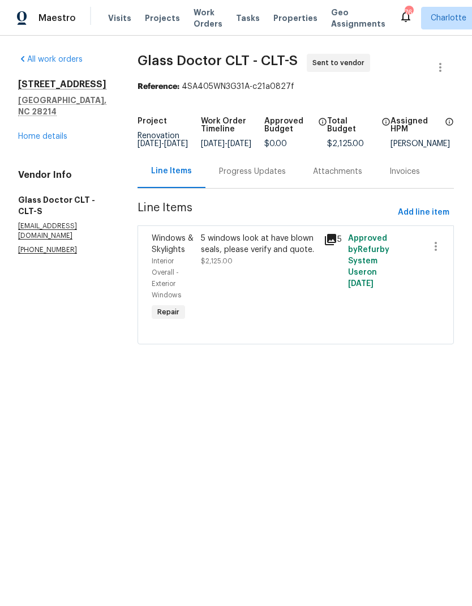
click at [265, 177] on div "Progress Updates" at bounding box center [252, 171] width 67 height 11
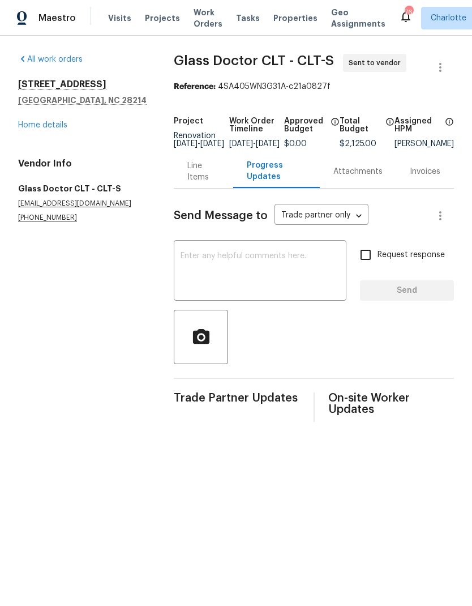
click at [269, 263] on textarea at bounding box center [260, 272] width 159 height 40
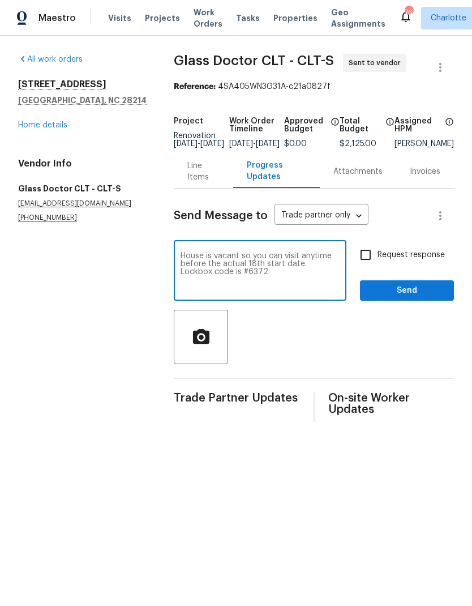
type textarea "House is vacant so you can visit anytime before the actual 18th start date. Loc…"
click at [371, 260] on input "Request response" at bounding box center [366, 255] width 24 height 24
checkbox input "true"
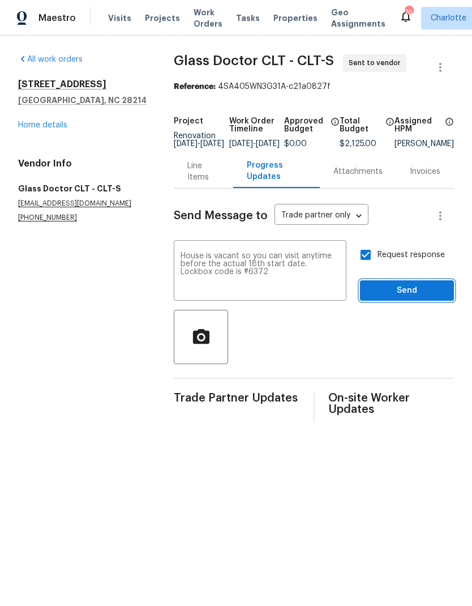
click at [410, 298] on span "Send" at bounding box center [407, 291] width 76 height 14
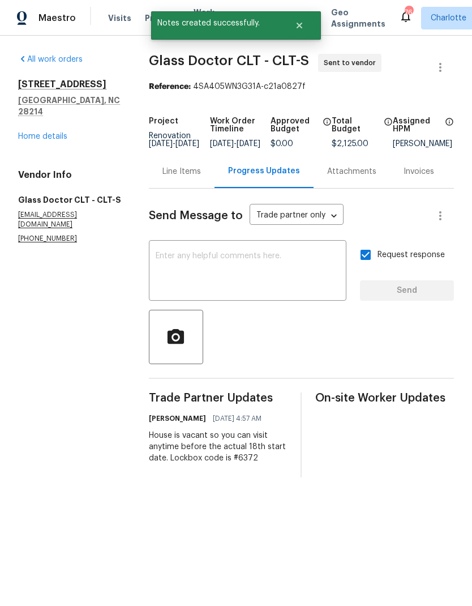
click at [27, 132] on link "Home details" at bounding box center [42, 136] width 49 height 8
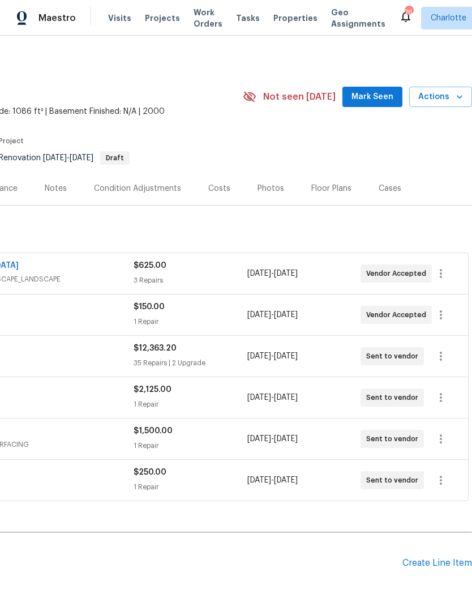
scroll to position [0, 168]
click at [376, 100] on span "Mark Seen" at bounding box center [372, 97] width 42 height 14
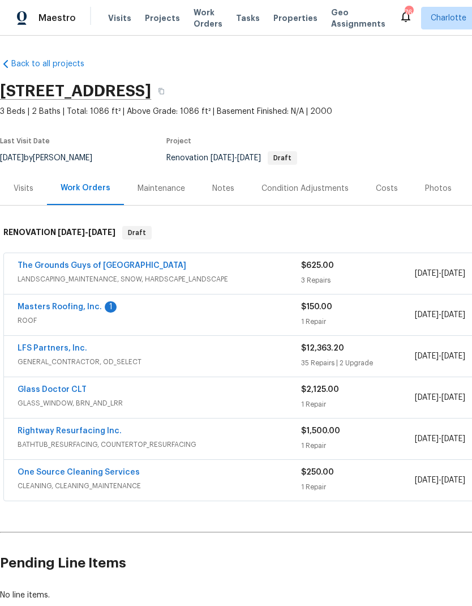
scroll to position [0, 0]
click at [57, 308] on link "Masters Roofing, Inc." at bounding box center [60, 307] width 84 height 8
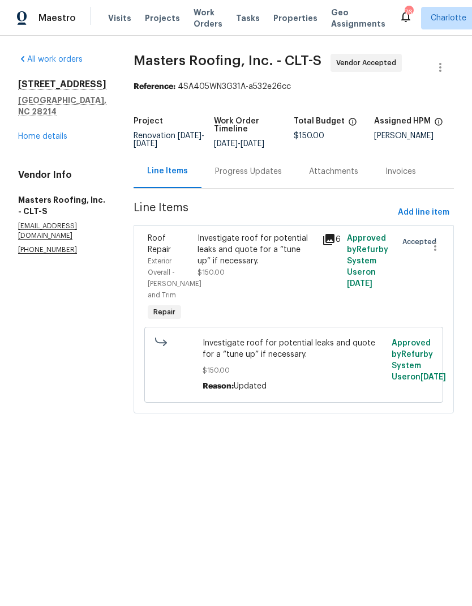
click at [27, 132] on link "Home details" at bounding box center [42, 136] width 49 height 8
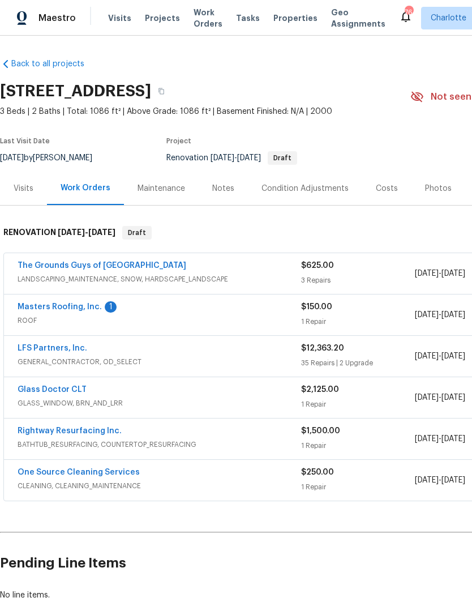
click at [55, 303] on link "Masters Roofing, Inc." at bounding box center [60, 307] width 84 height 8
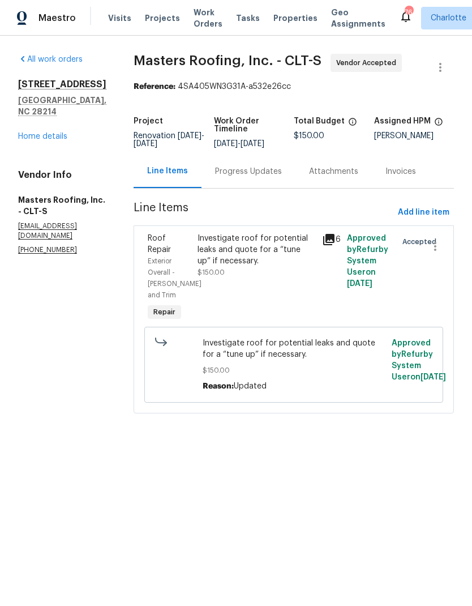
click at [271, 177] on div "Progress Updates" at bounding box center [248, 171] width 67 height 11
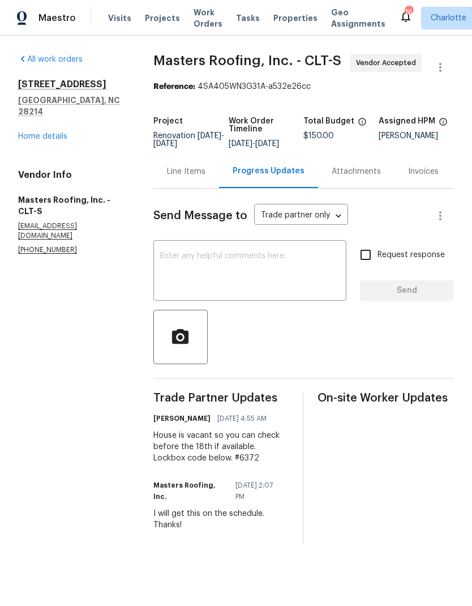
click at [25, 115] on div "1131 Summit Hills Dr Charlotte, NC 28214 Home details" at bounding box center [72, 110] width 108 height 63
click at [25, 132] on link "Home details" at bounding box center [42, 136] width 49 height 8
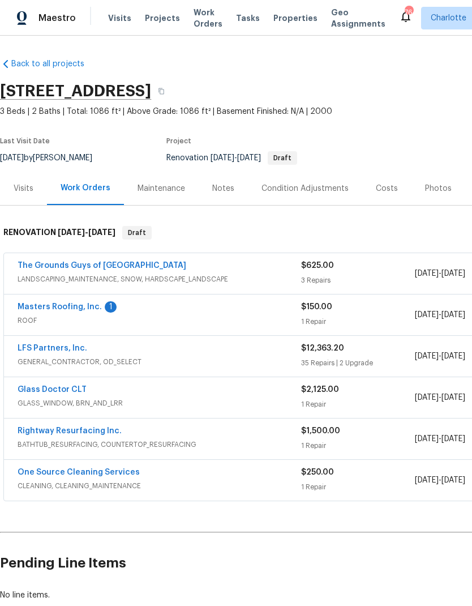
click at [149, 16] on span "Projects" at bounding box center [162, 17] width 35 height 11
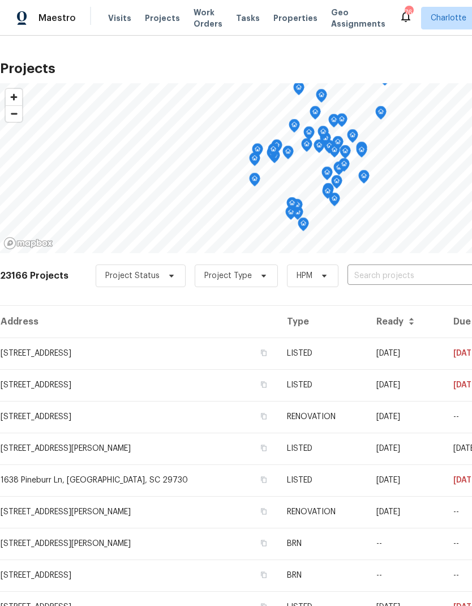
click at [409, 273] on input "text" at bounding box center [412, 276] width 130 height 18
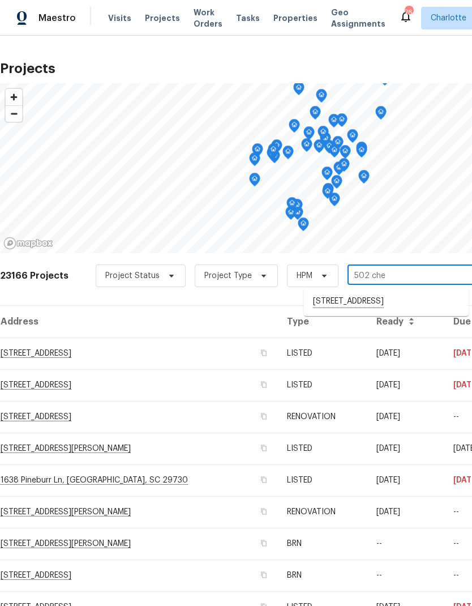
type input "502 ch"
click at [425, 297] on li "502 Cherry St, Belmont, NC 28012" at bounding box center [386, 301] width 165 height 19
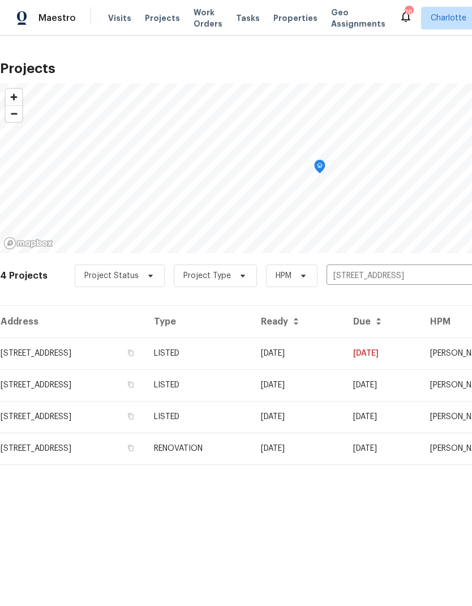
click at [395, 349] on td "08/15/25" at bounding box center [382, 353] width 77 height 32
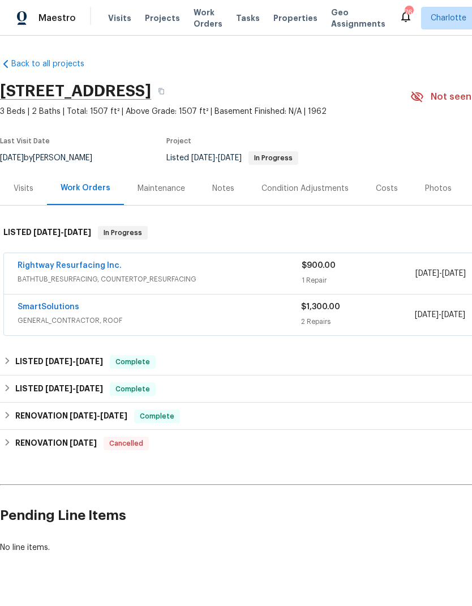
click at [28, 303] on link "SmartSolutions" at bounding box center [49, 307] width 62 height 8
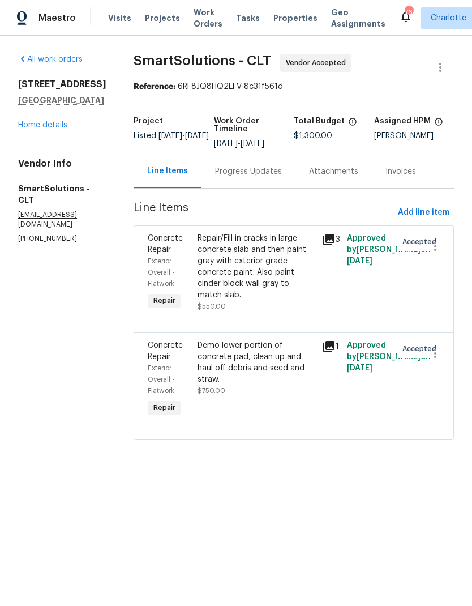
click at [261, 174] on div "Progress Updates" at bounding box center [248, 171] width 67 height 11
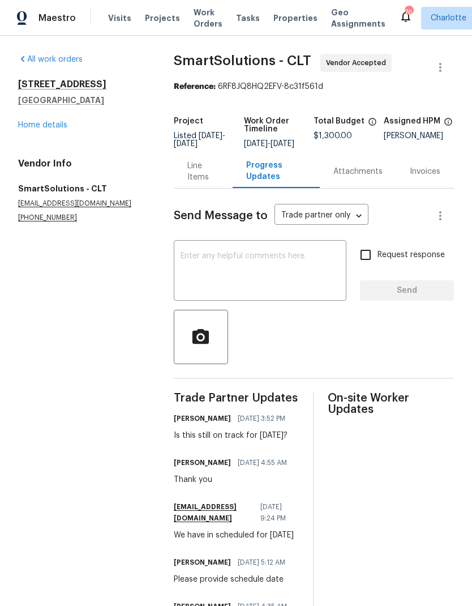
click at [307, 270] on textarea at bounding box center [260, 272] width 159 height 40
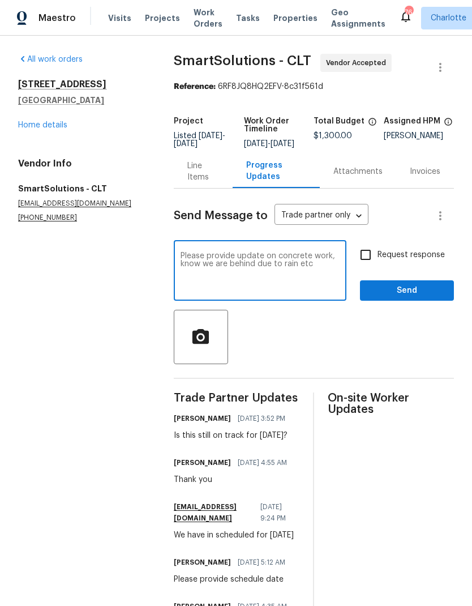
type textarea "Please provide update on concrete work, know we are behind due to rain etc"
click at [377, 258] on input "Request response" at bounding box center [366, 255] width 24 height 24
checkbox input "true"
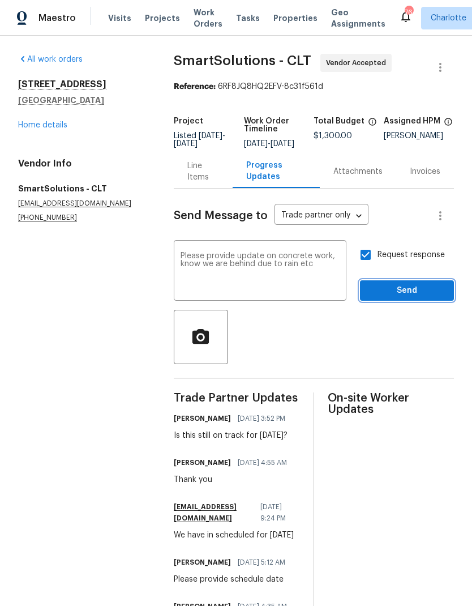
click at [409, 298] on span "Send" at bounding box center [407, 291] width 76 height 14
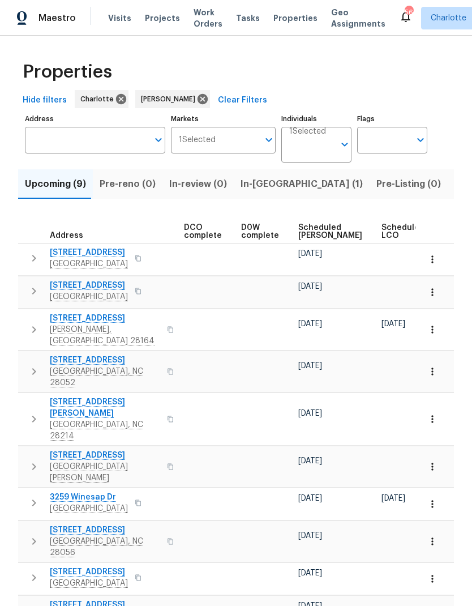
scroll to position [0, 261]
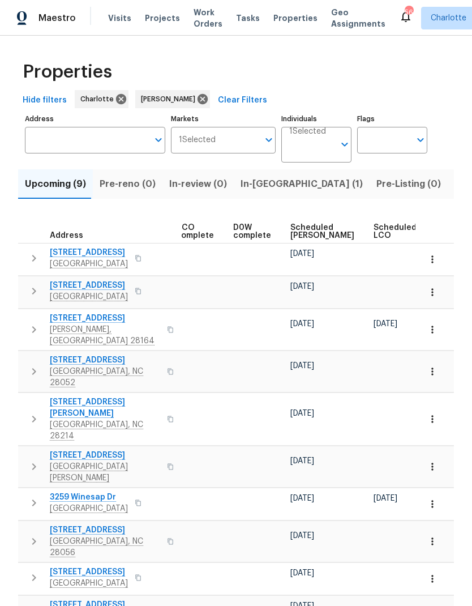
click at [308, 224] on span "Scheduled COE" at bounding box center [322, 232] width 64 height 16
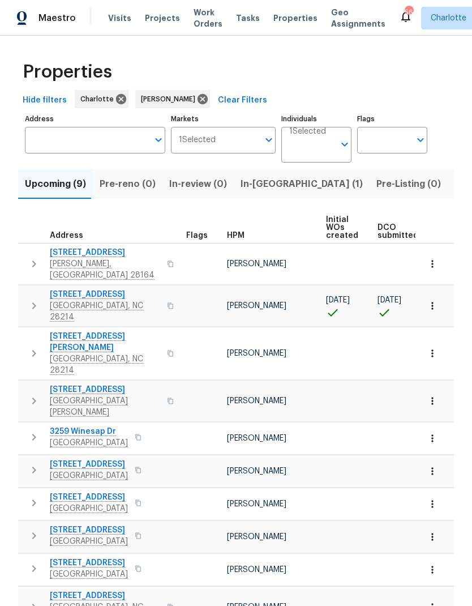
click at [31, 299] on icon "button" at bounding box center [34, 306] width 14 height 14
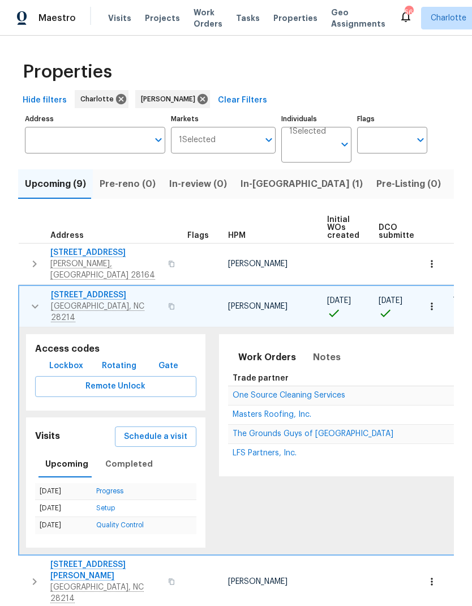
click at [49, 359] on span "Lockbox" at bounding box center [66, 366] width 34 height 14
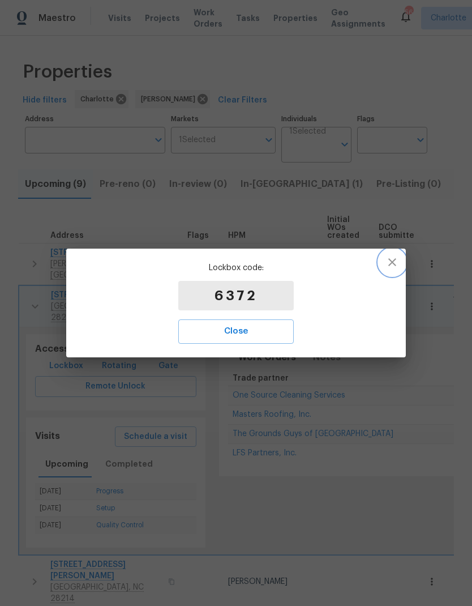
click at [397, 261] on icon "button" at bounding box center [392, 262] width 14 height 14
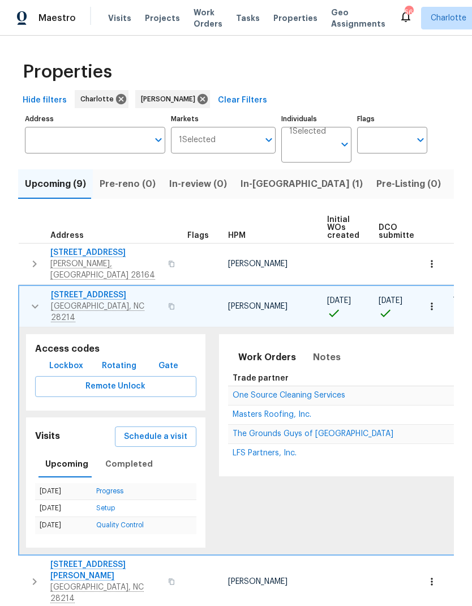
click at [35, 304] on icon "button" at bounding box center [35, 306] width 7 height 4
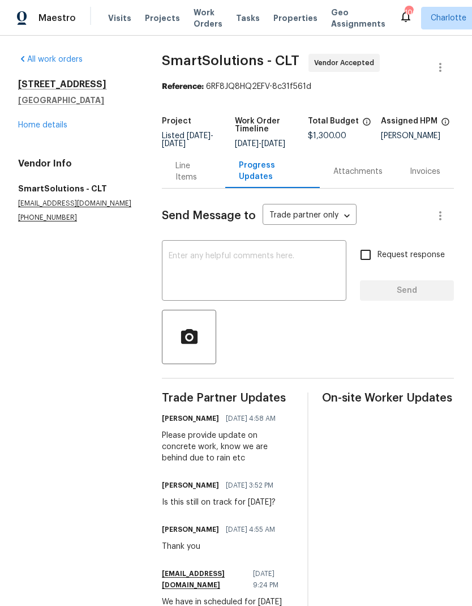
click at [20, 127] on link "Home details" at bounding box center [42, 125] width 49 height 8
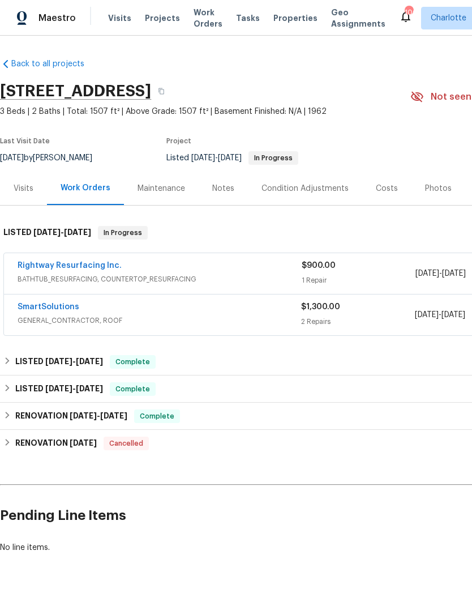
click at [48, 263] on link "Rightway Resurfacing Inc." at bounding box center [70, 265] width 104 height 8
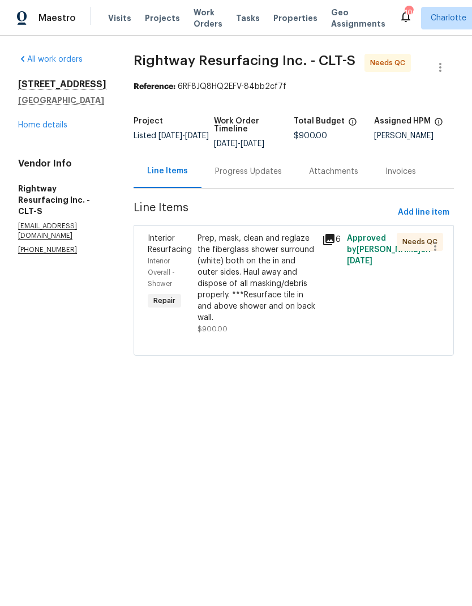
click at [336, 246] on icon at bounding box center [329, 240] width 14 height 14
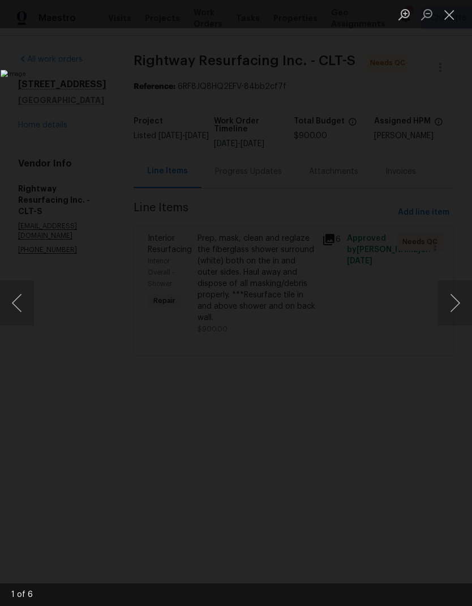
click at [458, 305] on button "Next image" at bounding box center [455, 302] width 34 height 45
click at [457, 306] on button "Next image" at bounding box center [455, 302] width 34 height 45
click at [453, 18] on button "Close lightbox" at bounding box center [449, 15] width 23 height 20
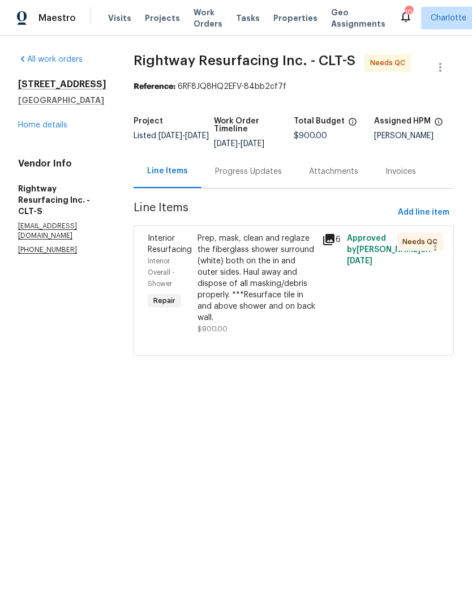
click at [277, 290] on div "Prep, mask, clean and reglaze the fiberglass shower surround (white) both on th…" at bounding box center [257, 278] width 118 height 91
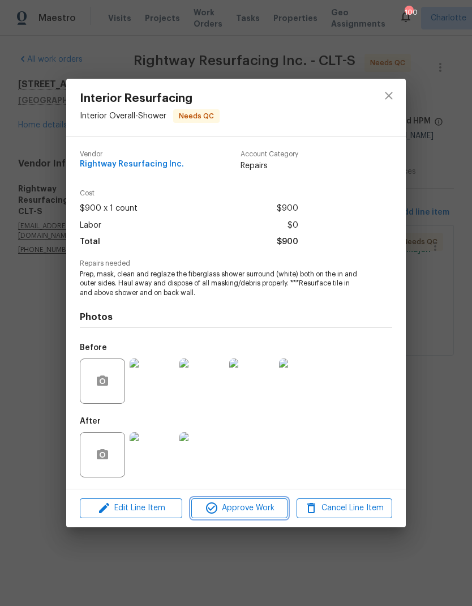
click at [259, 512] on span "Approve Work" at bounding box center [239, 508] width 89 height 14
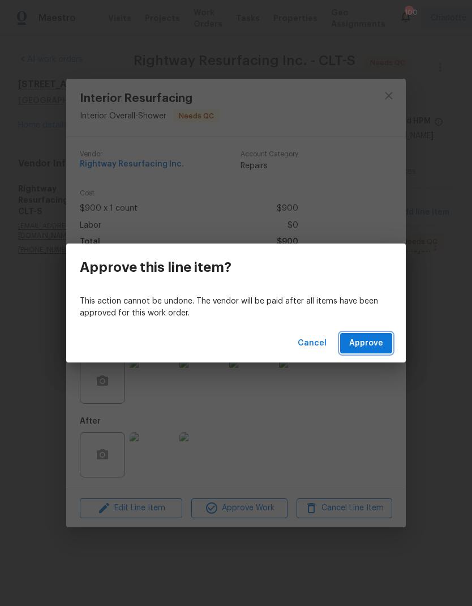
click at [372, 344] on span "Approve" at bounding box center [366, 343] width 34 height 14
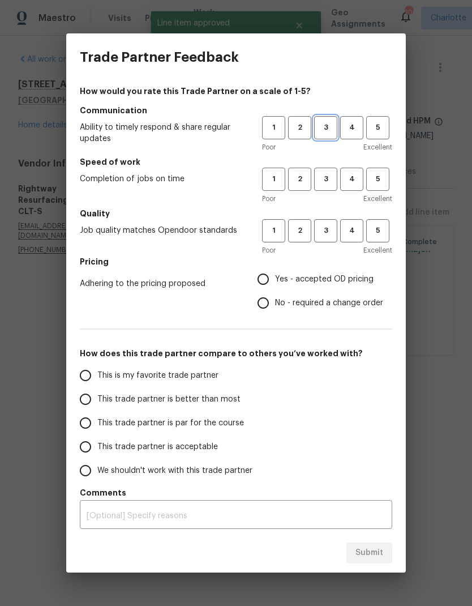
click at [336, 125] on button "3" at bounding box center [325, 127] width 23 height 23
click at [336, 176] on button "3" at bounding box center [325, 179] width 23 height 23
click at [329, 233] on span "3" at bounding box center [325, 230] width 21 height 13
click at [268, 284] on input "Yes - accepted OD pricing" at bounding box center [263, 279] width 24 height 24
radio input "true"
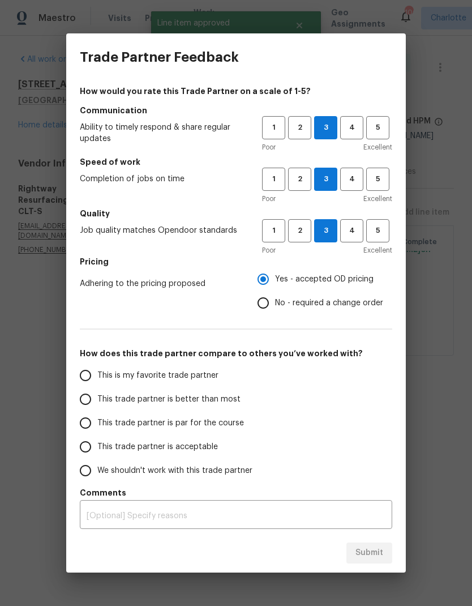
click at [93, 403] on input "This trade partner is better than most" at bounding box center [86, 399] width 24 height 24
click at [370, 552] on span "Submit" at bounding box center [369, 553] width 28 height 14
radio input "true"
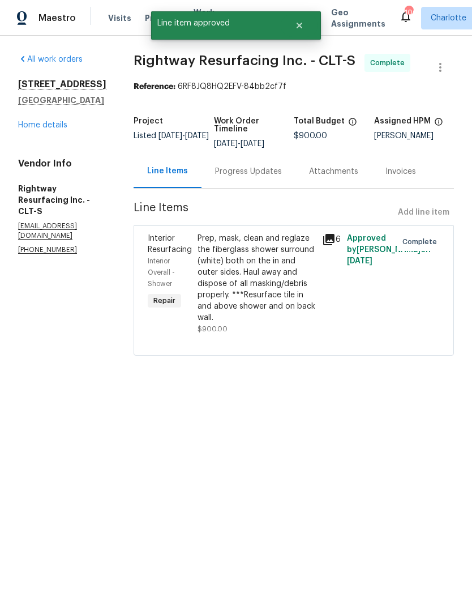
radio input "false"
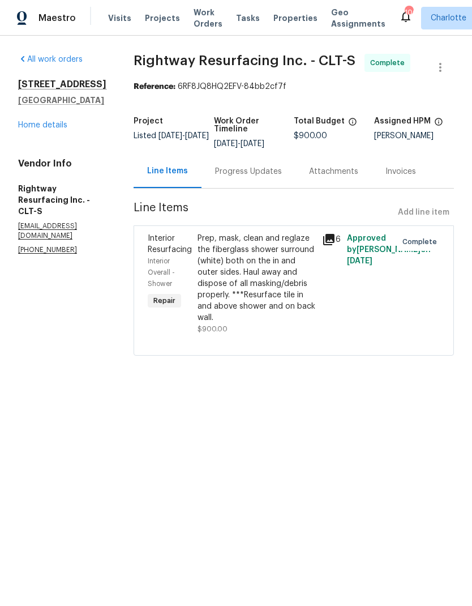
click at [35, 125] on link "Home details" at bounding box center [42, 125] width 49 height 8
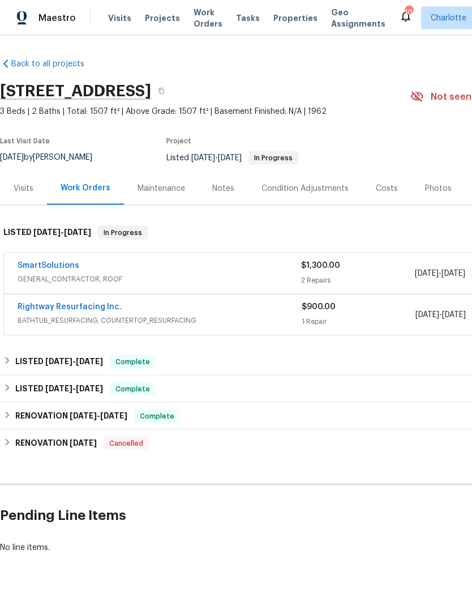
click at [231, 183] on div "Notes" at bounding box center [223, 188] width 22 height 11
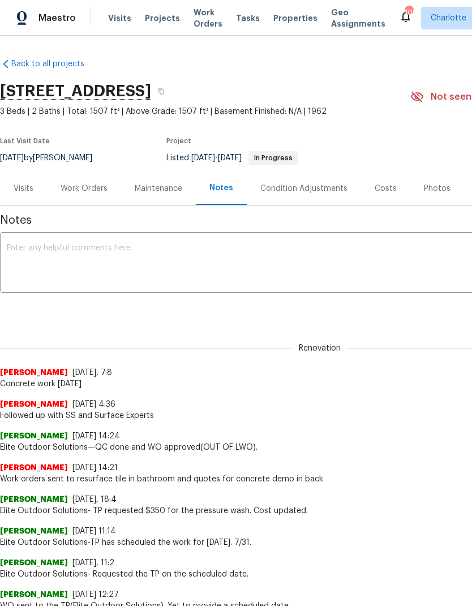
click at [25, 248] on textarea at bounding box center [320, 264] width 626 height 40
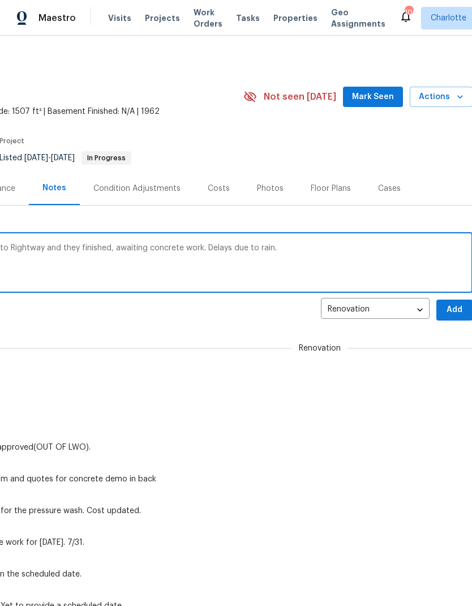
scroll to position [0, 167]
type textarea "Surface experts unresponsive to assigned to Rightway and they finished, awaitin…"
click at [458, 307] on span "Add" at bounding box center [454, 310] width 18 height 14
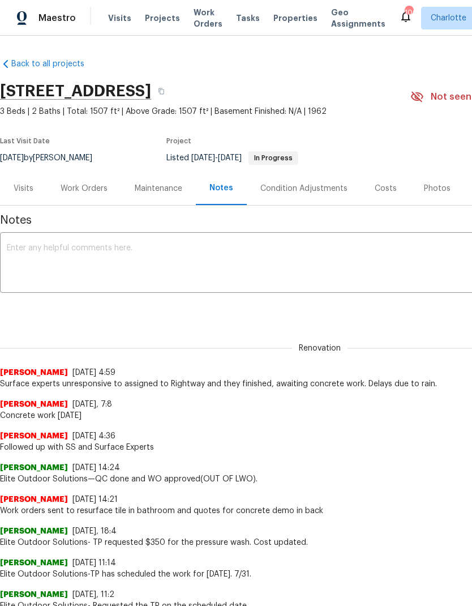
scroll to position [0, -2]
click at [199, 15] on span "Work Orders" at bounding box center [208, 18] width 29 height 23
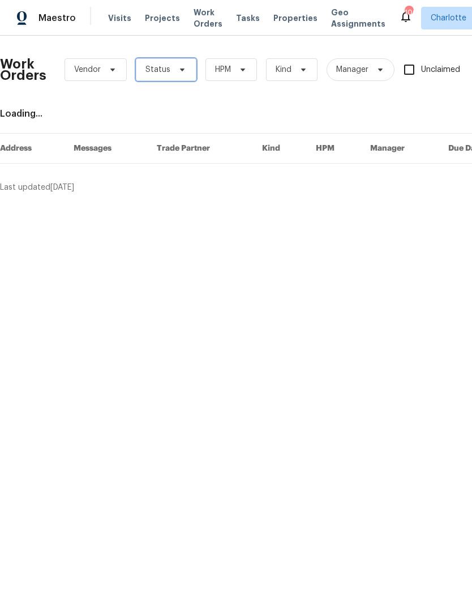
click at [185, 71] on span "Status" at bounding box center [166, 69] width 61 height 23
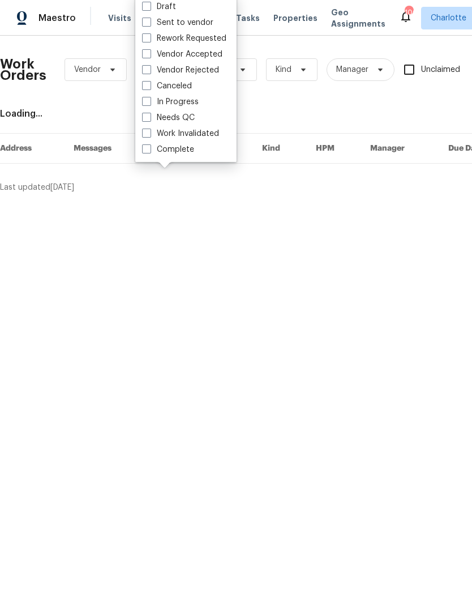
click at [186, 114] on label "Needs QC" at bounding box center [168, 117] width 53 height 11
click at [149, 114] on input "Needs QC" at bounding box center [145, 115] width 7 height 7
checkbox input "true"
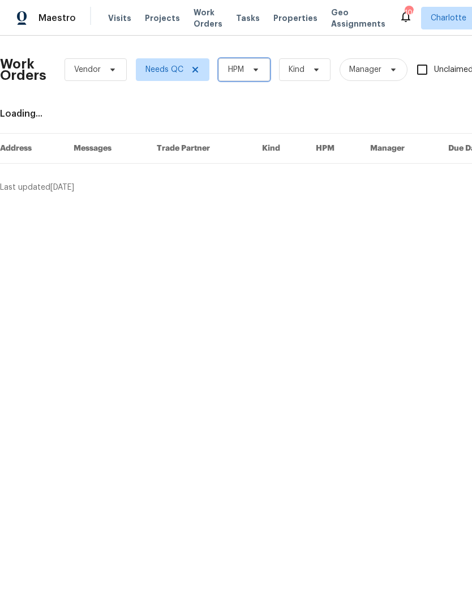
click at [263, 71] on span "HPM" at bounding box center [244, 69] width 52 height 23
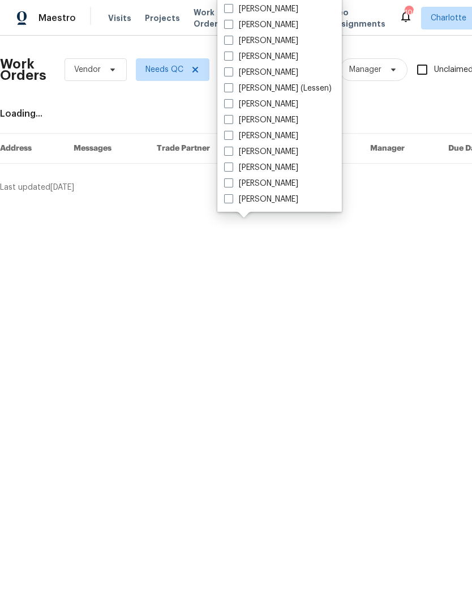
scroll to position [140, 0]
click at [263, 168] on label "[PERSON_NAME]" at bounding box center [261, 167] width 74 height 11
click at [231, 168] on input "[PERSON_NAME]" at bounding box center [227, 165] width 7 height 7
checkbox input "true"
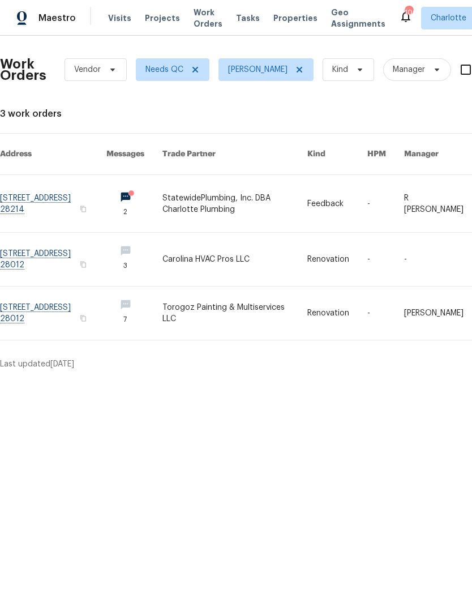
click at [273, 184] on link at bounding box center [234, 203] width 145 height 57
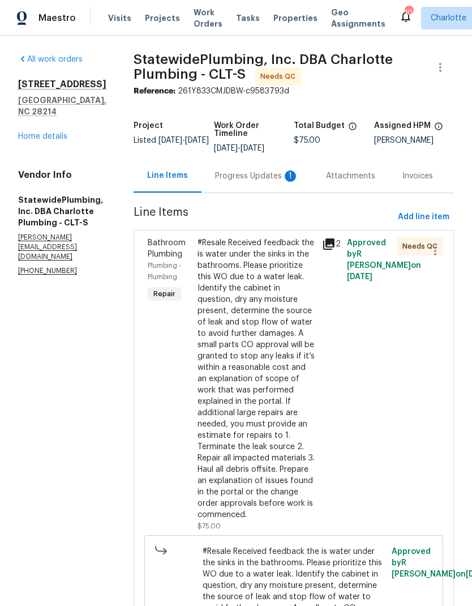
click at [336, 246] on icon at bounding box center [329, 244] width 14 height 14
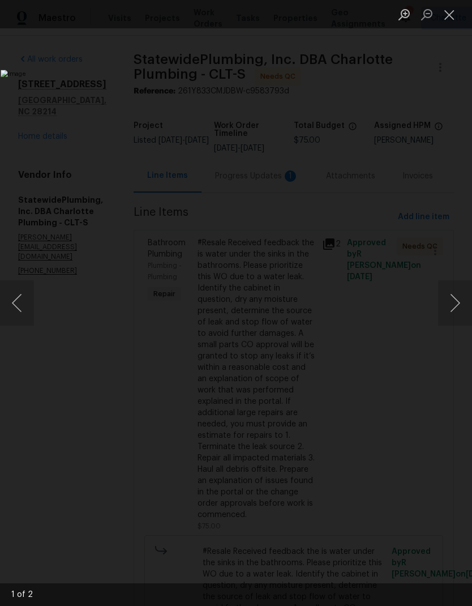
click at [459, 303] on button "Next image" at bounding box center [455, 302] width 34 height 45
click at [454, 308] on button "Next image" at bounding box center [455, 302] width 34 height 45
click at [453, 18] on button "Close lightbox" at bounding box center [449, 15] width 23 height 20
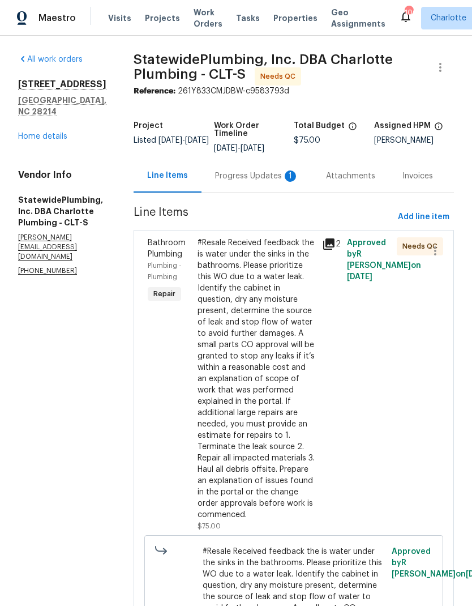
click at [262, 178] on div "Progress Updates 1" at bounding box center [257, 175] width 84 height 11
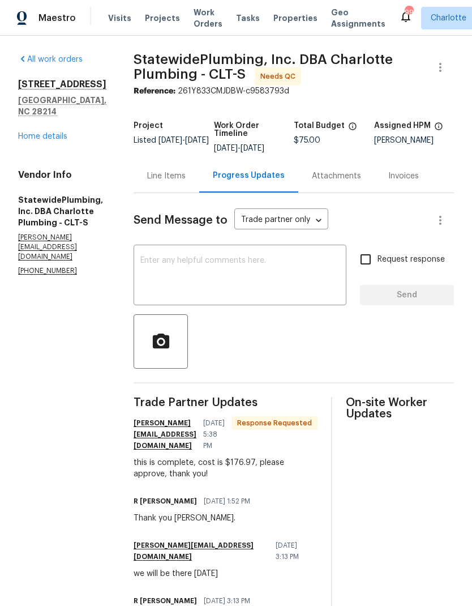
click at [178, 182] on div "Line Items" at bounding box center [166, 175] width 38 height 11
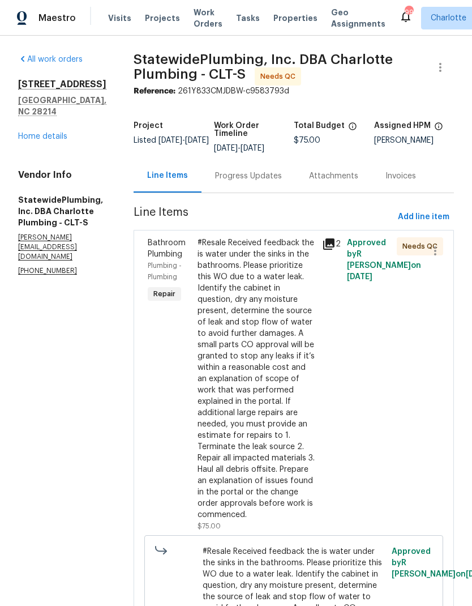
click at [27, 132] on link "Home details" at bounding box center [42, 136] width 49 height 8
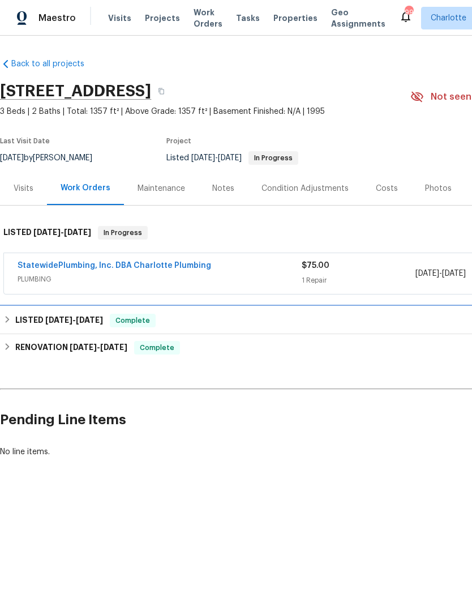
click at [13, 315] on div "LISTED [DATE] - [DATE] Complete" at bounding box center [319, 321] width 633 height 14
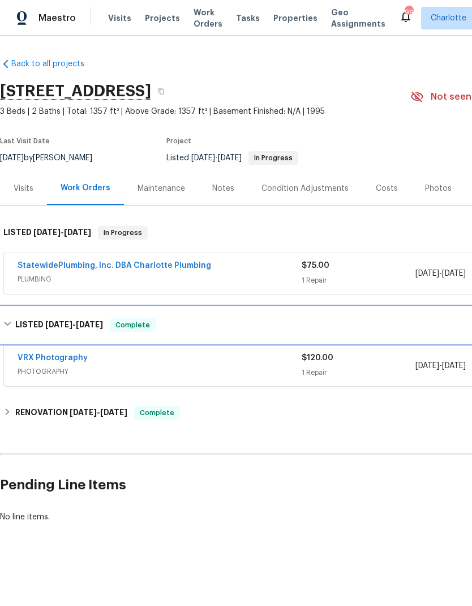
click at [9, 321] on icon at bounding box center [7, 324] width 8 height 8
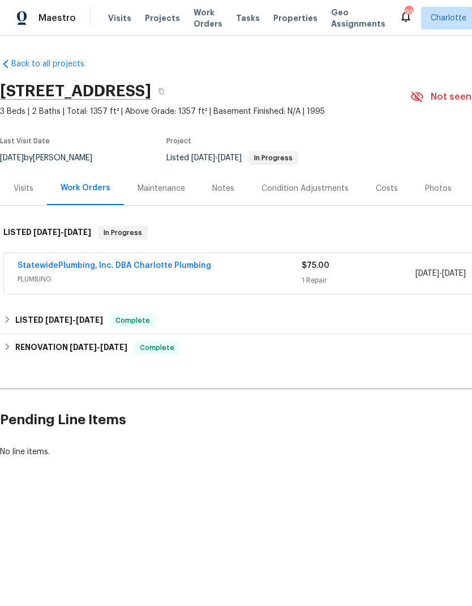
click at [194, 17] on span "Work Orders" at bounding box center [208, 18] width 29 height 23
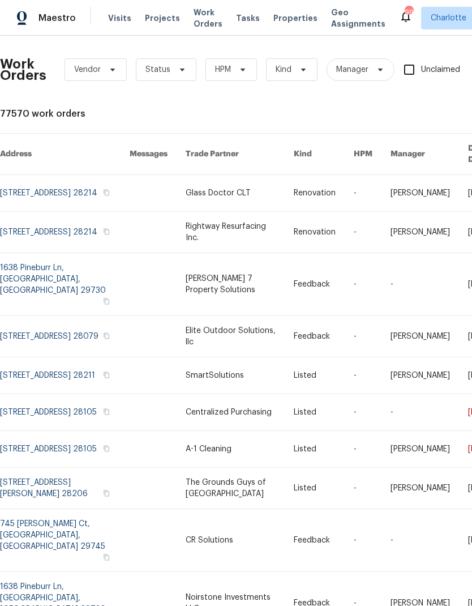
click at [182, 71] on icon at bounding box center [182, 69] width 9 height 9
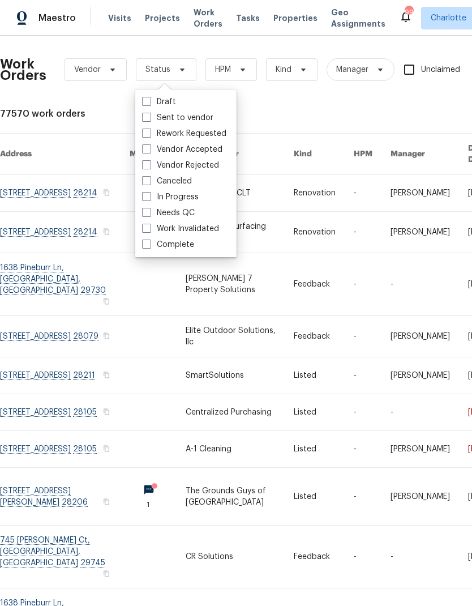
click at [187, 212] on label "Needs QC" at bounding box center [168, 212] width 53 height 11
click at [149, 212] on input "Needs QC" at bounding box center [145, 210] width 7 height 7
checkbox input "true"
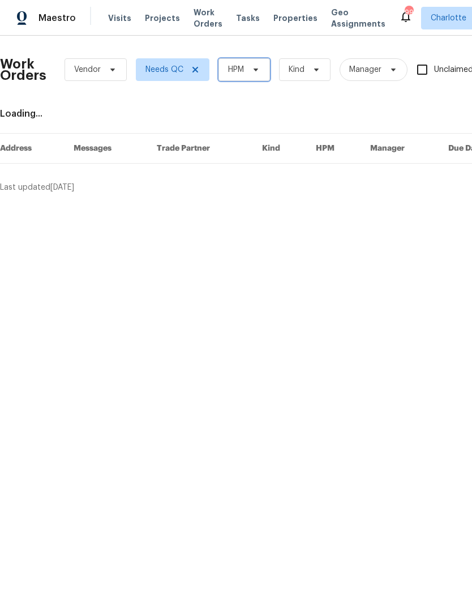
click at [268, 68] on span "HPM" at bounding box center [244, 69] width 52 height 23
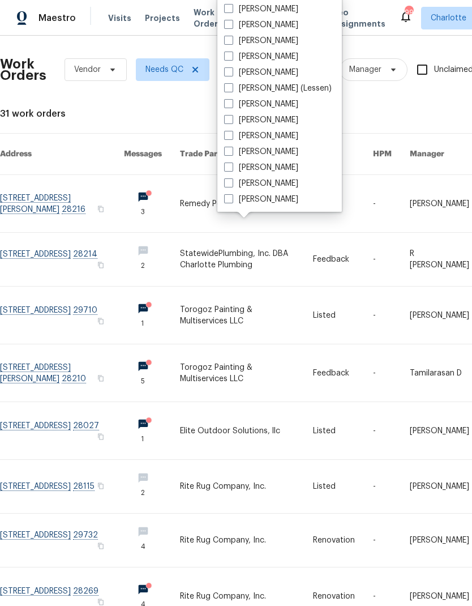
scroll to position [140, 0]
click at [265, 171] on label "[PERSON_NAME]" at bounding box center [261, 167] width 74 height 11
click at [231, 169] on input "[PERSON_NAME]" at bounding box center [227, 165] width 7 height 7
checkbox input "true"
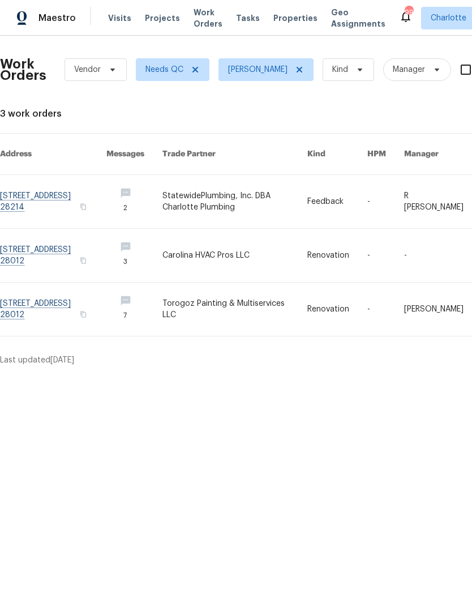
click at [271, 254] on link at bounding box center [234, 255] width 145 height 53
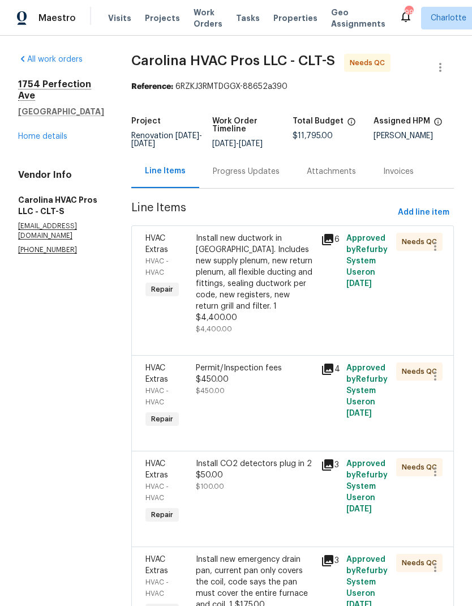
click at [272, 287] on div "Install new ductwork in [GEOGRAPHIC_DATA]. Includes new supply plenum, new retu…" at bounding box center [255, 278] width 119 height 91
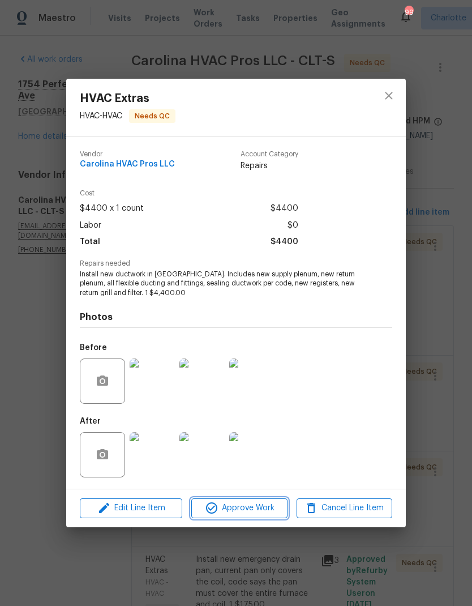
click at [245, 510] on span "Approve Work" at bounding box center [239, 508] width 89 height 14
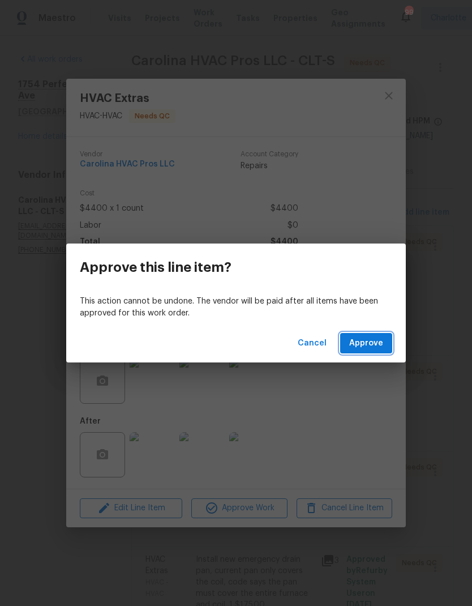
click at [370, 345] on span "Approve" at bounding box center [366, 343] width 34 height 14
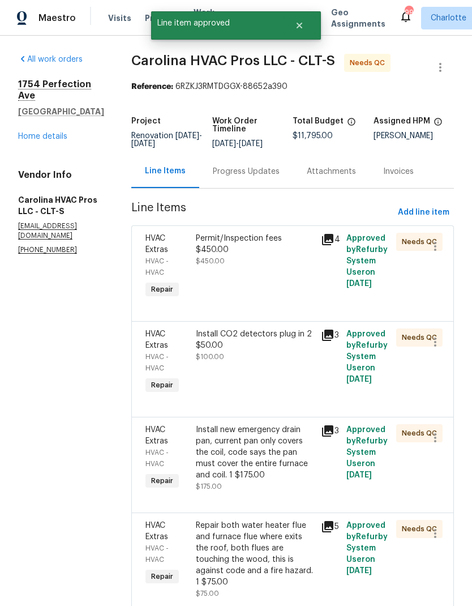
click at [275, 244] on div "Permit/Inspection fees $450.00" at bounding box center [255, 244] width 119 height 23
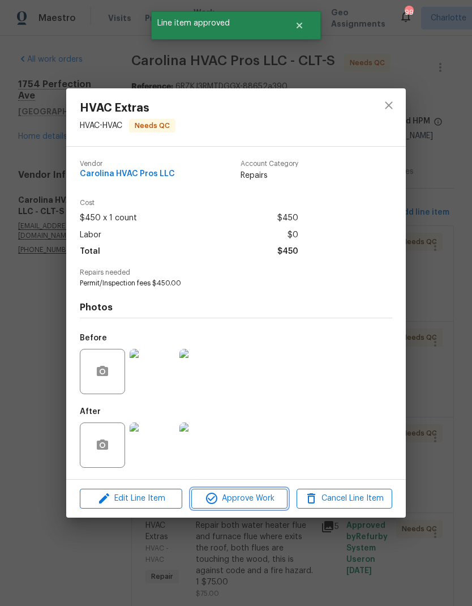
click at [251, 505] on span "Approve Work" at bounding box center [239, 498] width 89 height 14
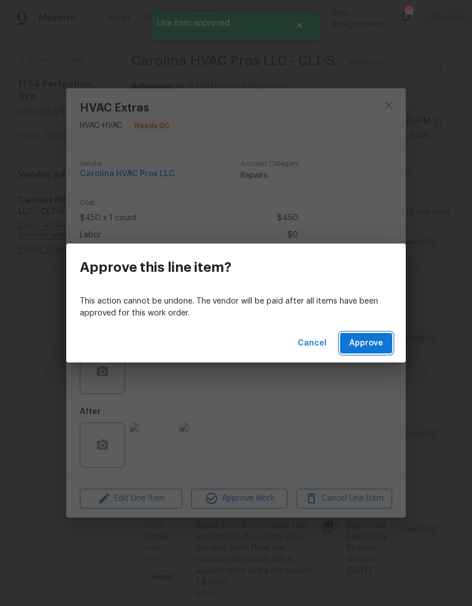
click at [366, 341] on span "Approve" at bounding box center [366, 343] width 34 height 14
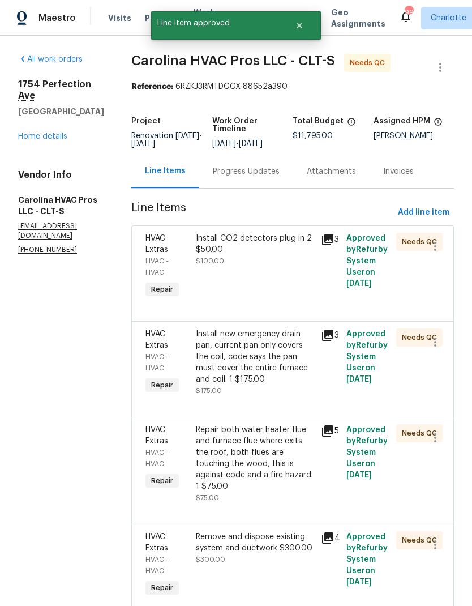
click at [270, 252] on div "Install CO2 detectors plug in 2 $50.00" at bounding box center [255, 244] width 119 height 23
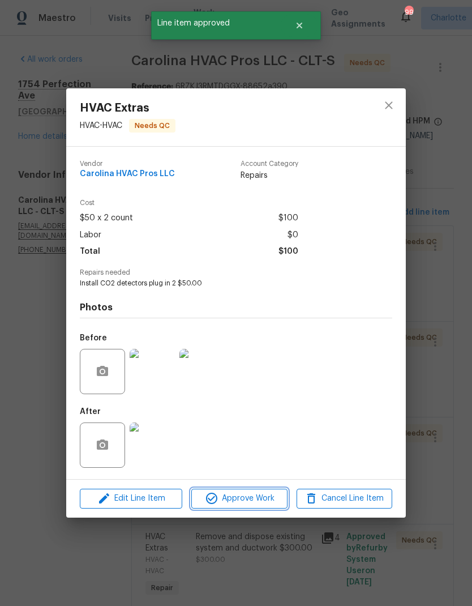
click at [254, 505] on span "Approve Work" at bounding box center [239, 498] width 89 height 14
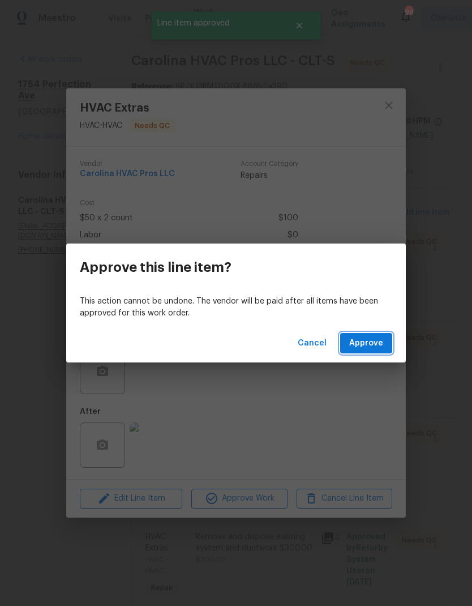
click at [371, 344] on span "Approve" at bounding box center [366, 343] width 34 height 14
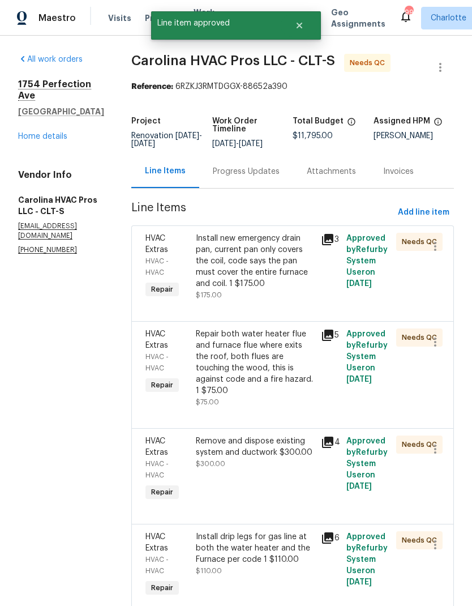
click at [271, 271] on div "Install new emergency drain pan, current pan only covers the coil, code says th…" at bounding box center [255, 261] width 119 height 57
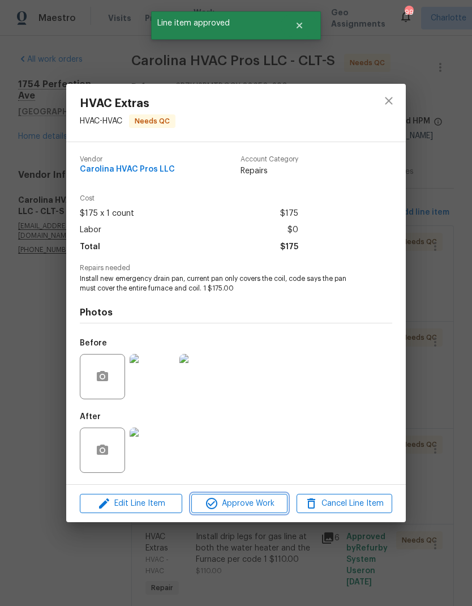
click at [251, 508] on span "Approve Work" at bounding box center [239, 503] width 89 height 14
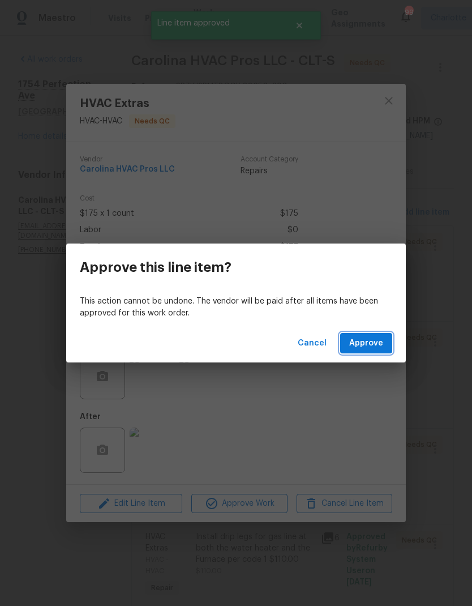
click at [366, 350] on button "Approve" at bounding box center [366, 343] width 52 height 21
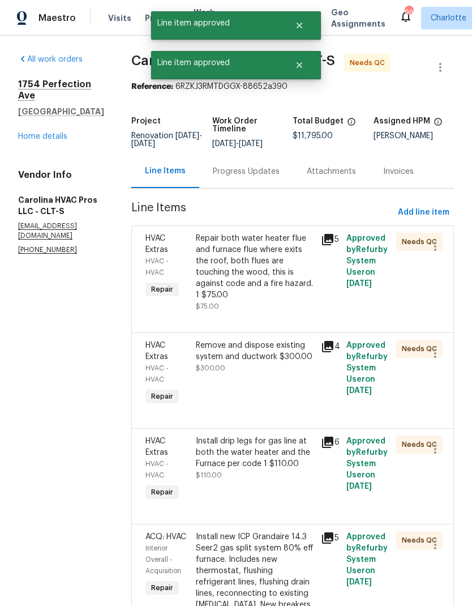
click at [280, 268] on div "Repair both water heater flue and furnace flue where exits the roof, both flues…" at bounding box center [255, 267] width 119 height 68
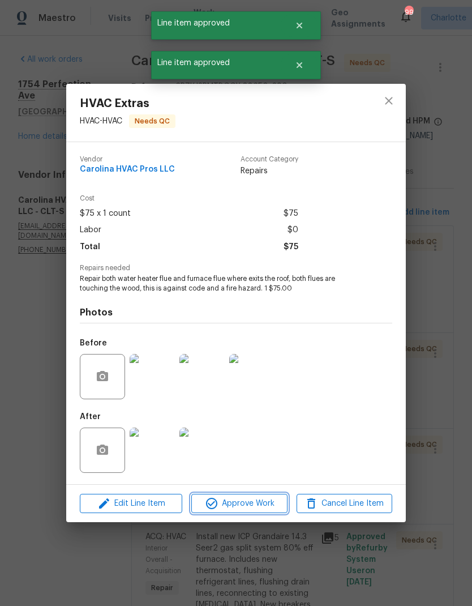
click at [256, 509] on span "Approve Work" at bounding box center [239, 503] width 89 height 14
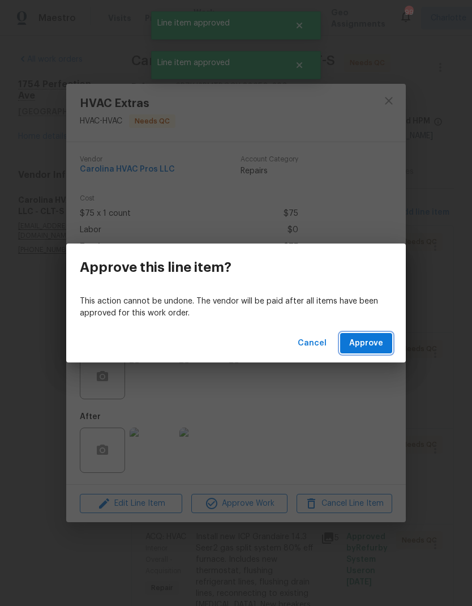
click at [371, 344] on span "Approve" at bounding box center [366, 343] width 34 height 14
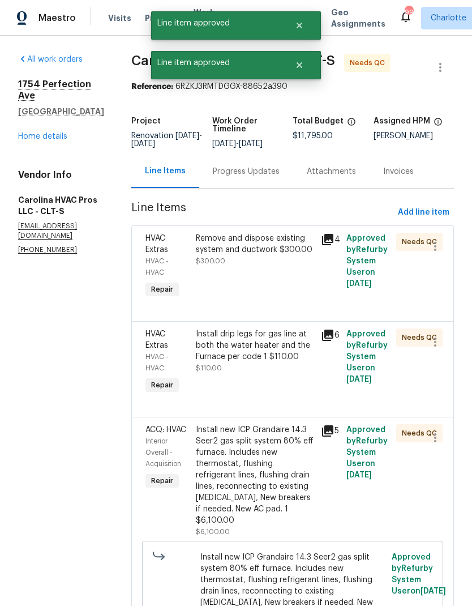
click at [280, 242] on div "Remove and dispose existing system and ductwork $300.00" at bounding box center [255, 244] width 119 height 23
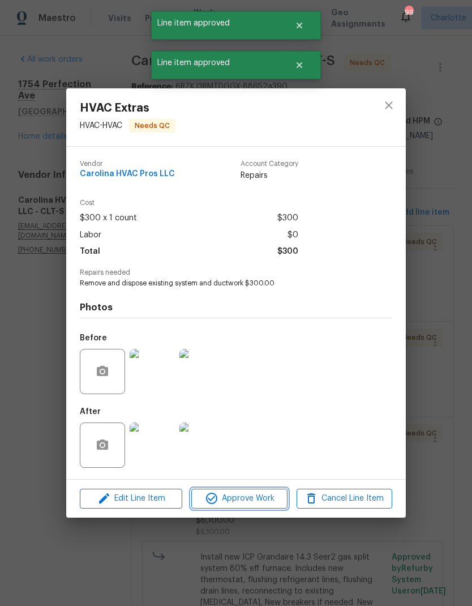
click at [258, 505] on span "Approve Work" at bounding box center [239, 498] width 89 height 14
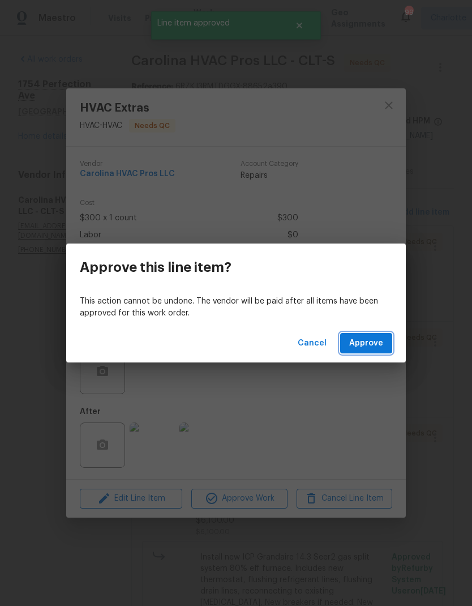
click at [374, 346] on span "Approve" at bounding box center [366, 343] width 34 height 14
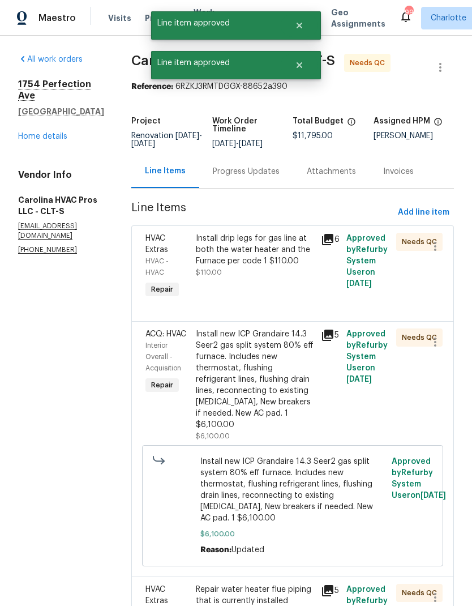
click at [289, 260] on div "Install drip legs for gas line at both the water heater and the Furnace per cod…" at bounding box center [255, 250] width 119 height 34
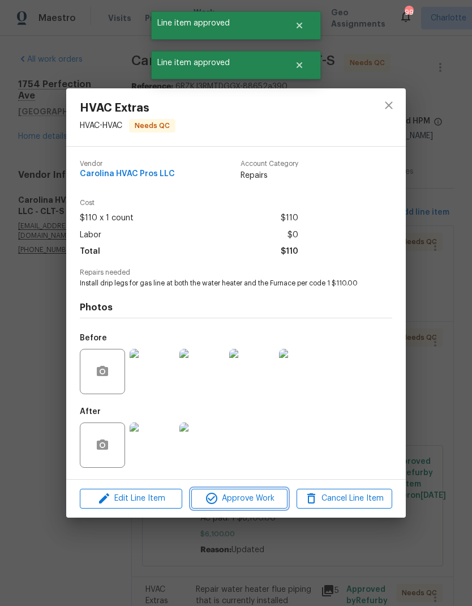
click at [258, 504] on span "Approve Work" at bounding box center [239, 498] width 89 height 14
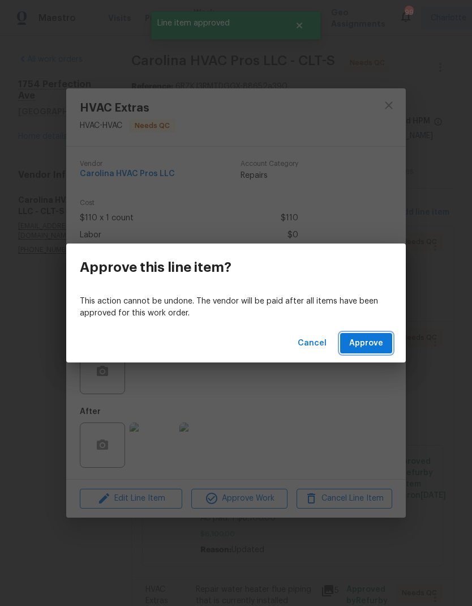
click at [369, 343] on span "Approve" at bounding box center [366, 343] width 34 height 14
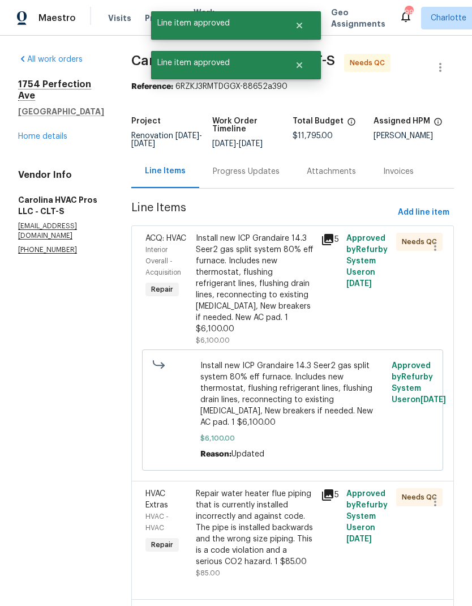
click at [280, 294] on div "Install new ICP Grandaire 14.3 Seer2 gas split system 80% eﬀ furnace. Includes …" at bounding box center [255, 284] width 119 height 102
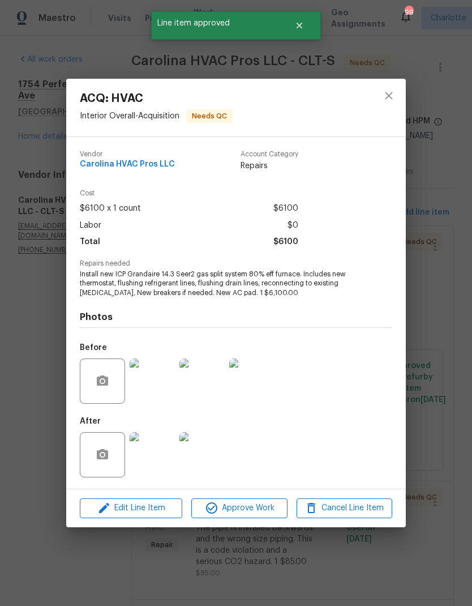
click at [255, 509] on span "Approve Work" at bounding box center [239, 508] width 89 height 14
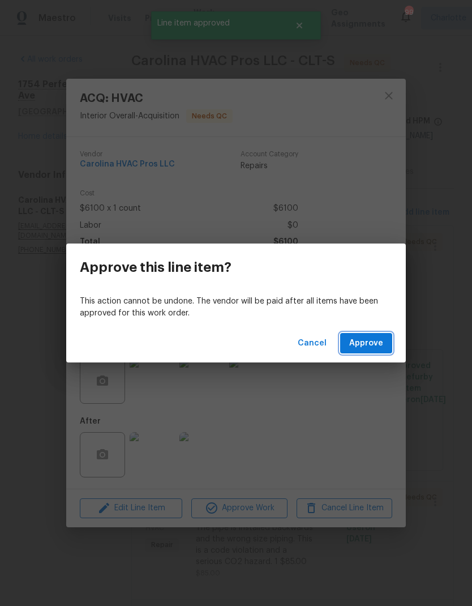
click at [374, 349] on span "Approve" at bounding box center [366, 343] width 34 height 14
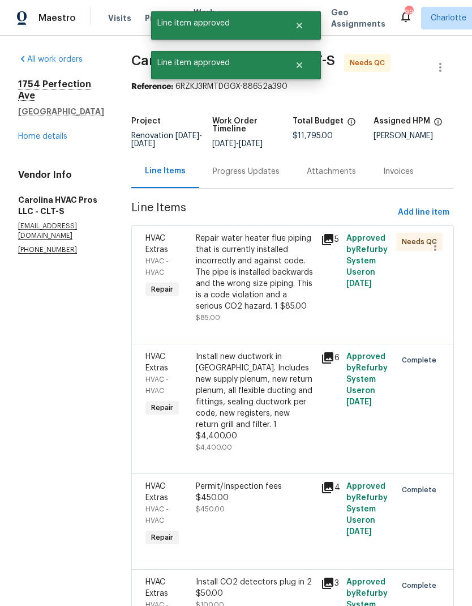
click at [279, 287] on div "Repair water heater flue piping that is currently installed incorrectly and aga…" at bounding box center [255, 272] width 119 height 79
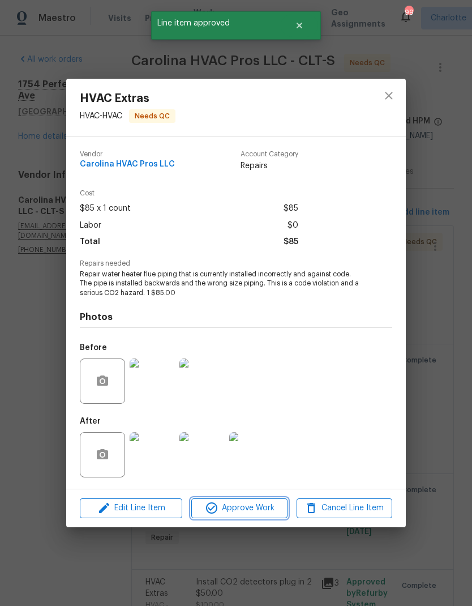
click at [251, 512] on span "Approve Work" at bounding box center [239, 508] width 89 height 14
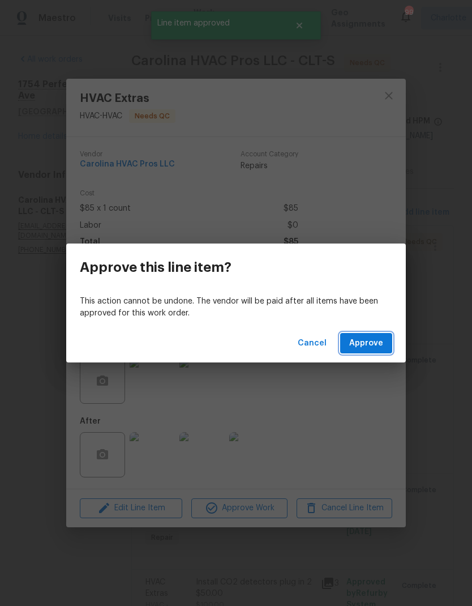
click at [370, 345] on span "Approve" at bounding box center [366, 343] width 34 height 14
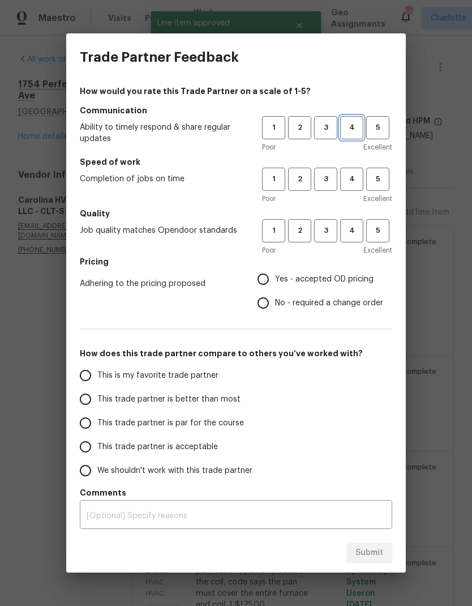
click at [355, 132] on span "4" at bounding box center [351, 127] width 21 height 13
click at [351, 181] on span "4" at bounding box center [351, 179] width 21 height 13
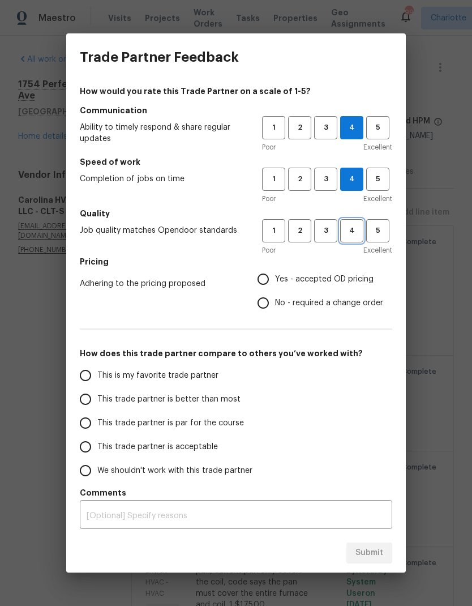
click at [350, 234] on span "4" at bounding box center [351, 230] width 21 height 13
click at [268, 277] on input "Yes - accepted OD pricing" at bounding box center [263, 279] width 24 height 24
radio input "true"
click at [83, 401] on input "This trade partner is better than most" at bounding box center [86, 399] width 24 height 24
click at [370, 553] on span "Submit" at bounding box center [369, 553] width 28 height 14
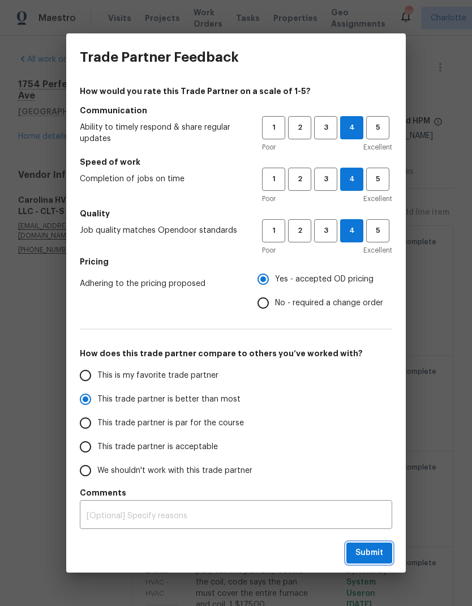
radio input "true"
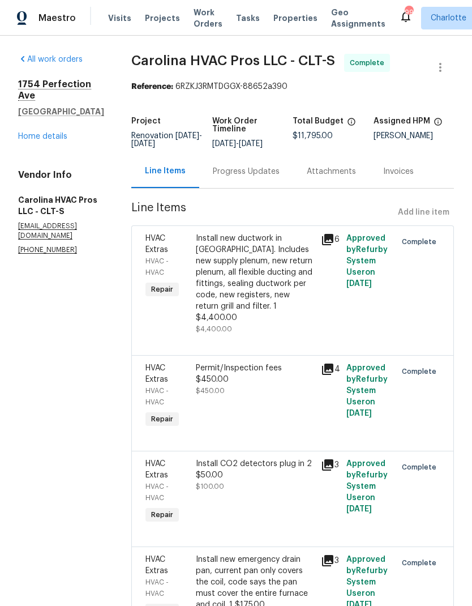
click at [29, 132] on link "Home details" at bounding box center [42, 136] width 49 height 8
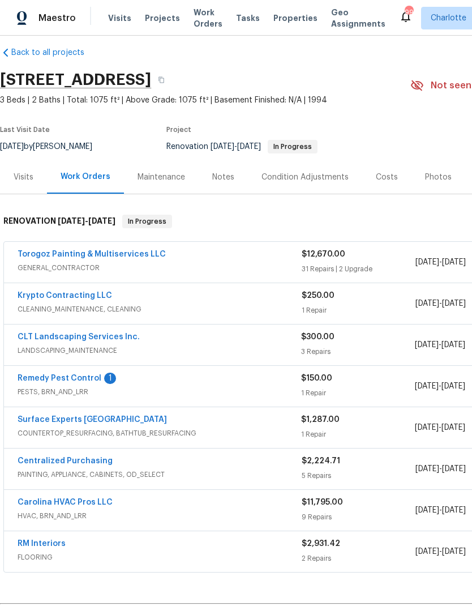
scroll to position [11, 0]
click at [38, 376] on link "Remedy Pest Control" at bounding box center [60, 378] width 84 height 8
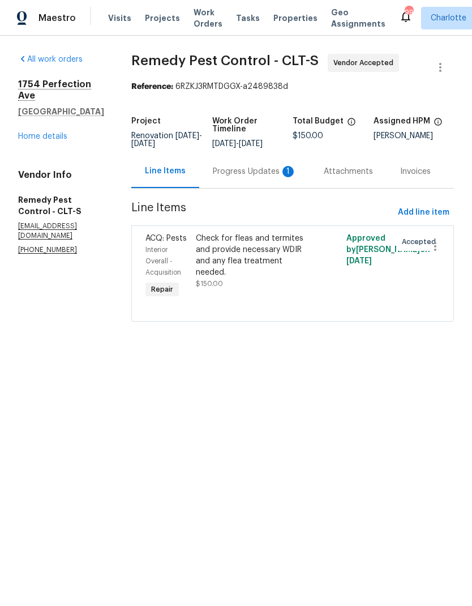
click at [262, 168] on div "Progress Updates 1" at bounding box center [255, 171] width 84 height 11
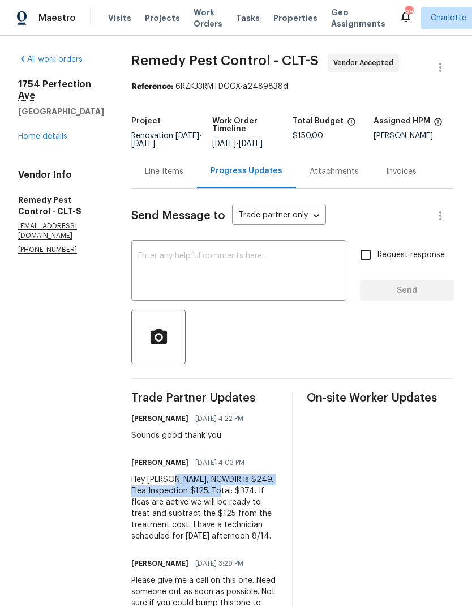
copy div "NCWDIR is $249. Flea Inspection $125. Total: $374"
click at [139, 178] on div "Line Items" at bounding box center [164, 171] width 66 height 33
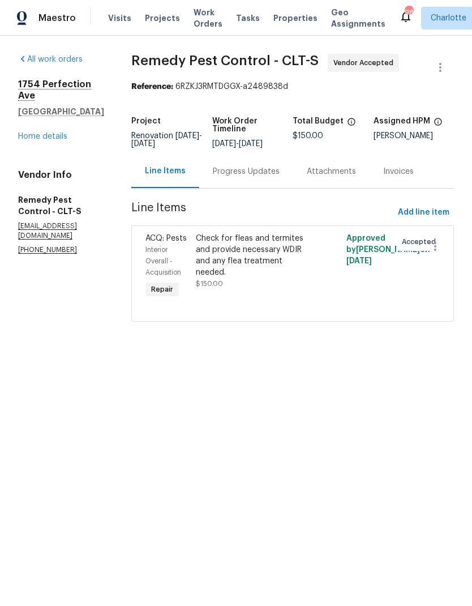
click at [258, 170] on div "Progress Updates" at bounding box center [246, 171] width 67 height 11
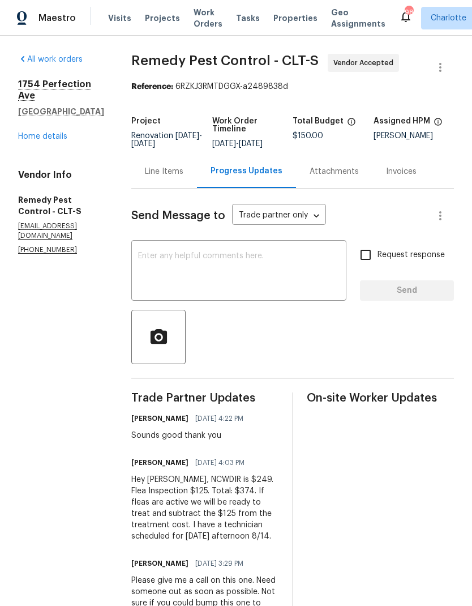
click at [145, 168] on div "Line Items" at bounding box center [164, 171] width 38 height 11
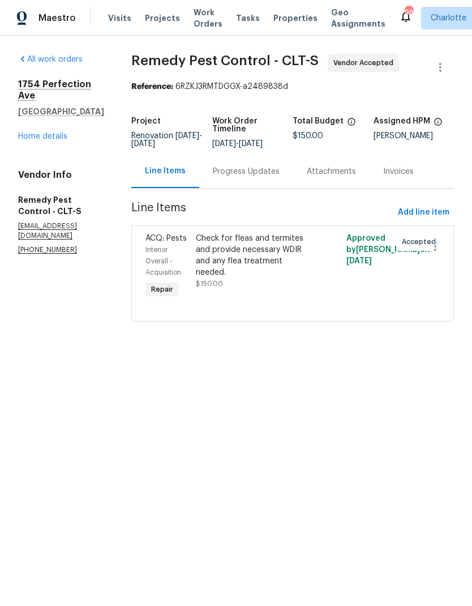
click at [284, 252] on div "Check for fleas and termites and provide necessary WDIR and any flea treatment …" at bounding box center [255, 255] width 119 height 45
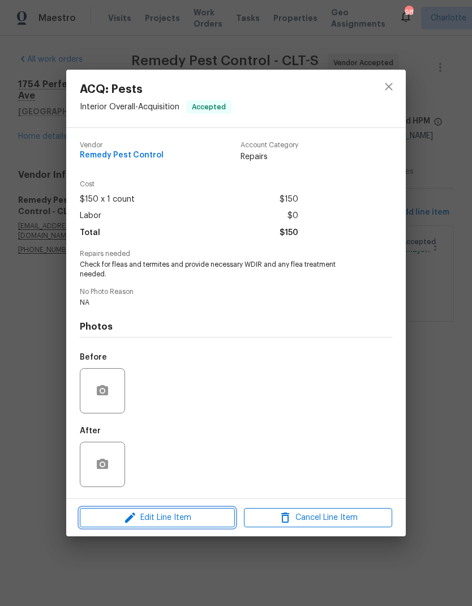
click at [195, 527] on button "Edit Line Item" at bounding box center [157, 518] width 155 height 20
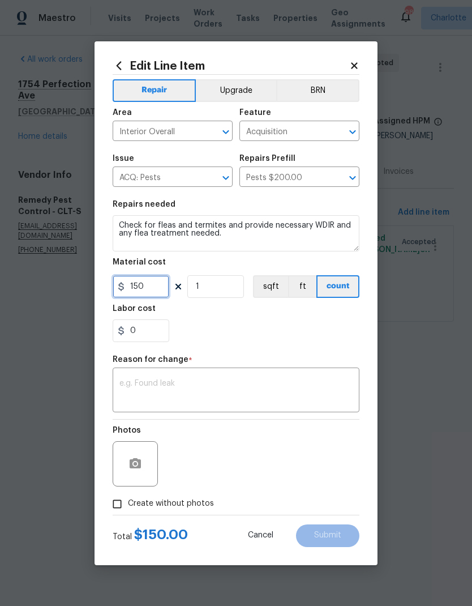
click at [160, 292] on input "150" at bounding box center [141, 286] width 57 height 23
type input "374"
click at [277, 375] on div "x ​" at bounding box center [236, 391] width 247 height 42
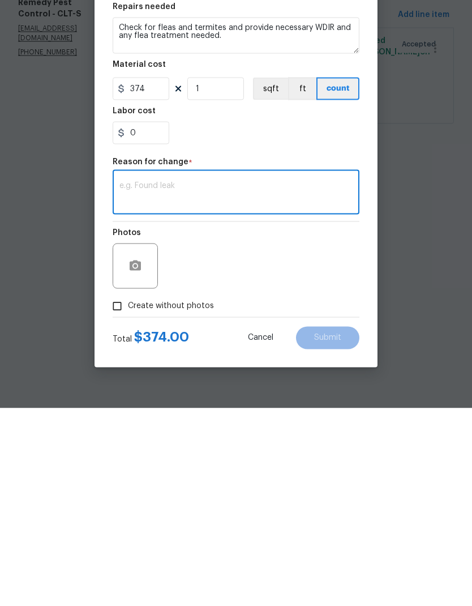
click at [243, 379] on textarea at bounding box center [235, 391] width 233 height 24
paste textarea "NCWDIR is $249. Flea Inspection $125. Total: $374"
type textarea "NCWDIR is $249. Flea Inspection $125. Total: $374"
click at [341, 531] on span "Submit" at bounding box center [327, 535] width 27 height 8
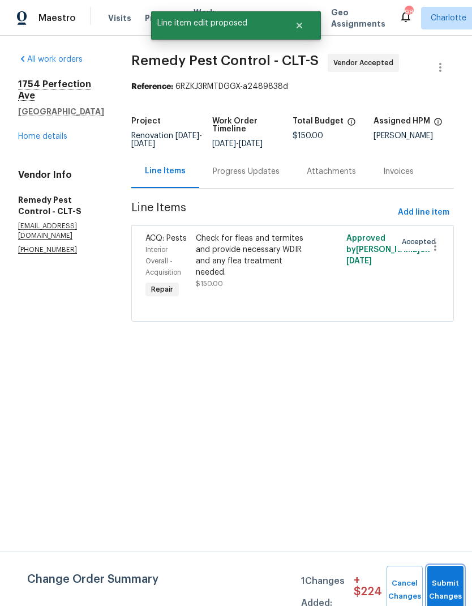
click at [448, 581] on button "Submit Changes" at bounding box center [445, 589] width 36 height 49
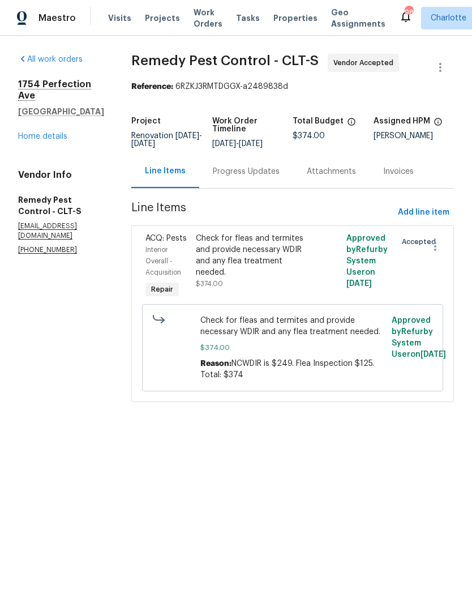
click at [27, 140] on link "Home details" at bounding box center [42, 136] width 49 height 8
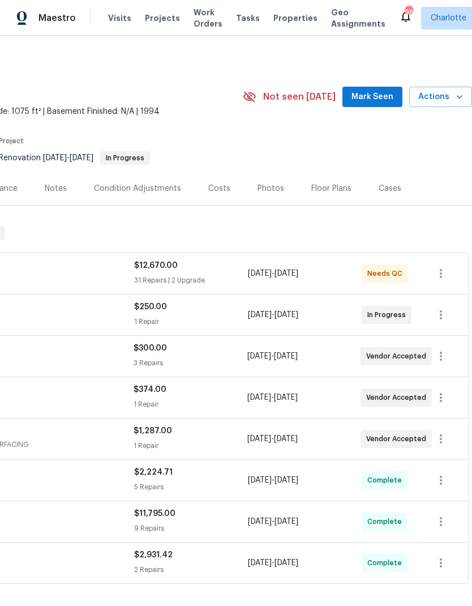
scroll to position [0, 168]
click at [389, 95] on span "Mark Seen" at bounding box center [372, 97] width 42 height 14
